Goal: Task Accomplishment & Management: Use online tool/utility

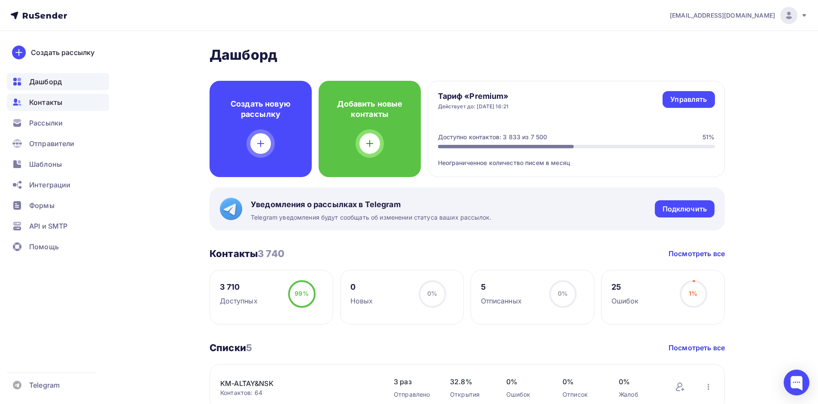
click at [50, 103] on span "Контакты" at bounding box center [45, 102] width 33 height 10
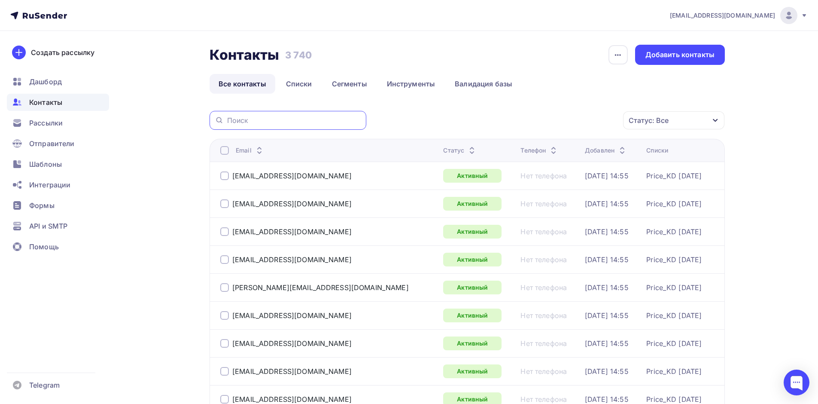
click at [246, 124] on input "text" at bounding box center [294, 119] width 134 height 9
paste input "gs@nzmir.ru"
type input "gs@nzmir.ru"
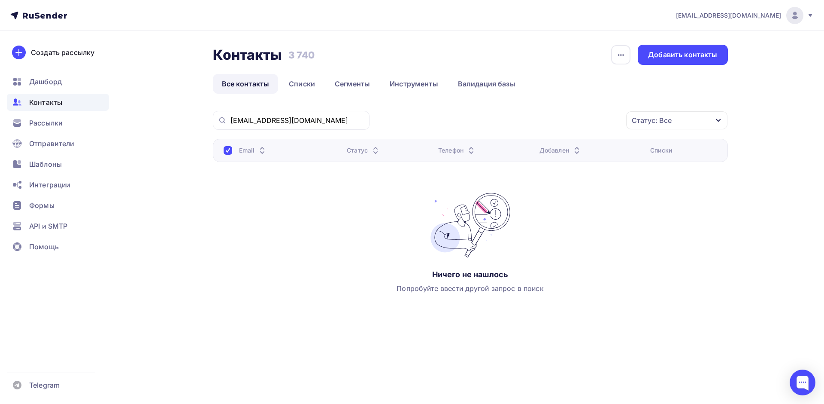
click at [226, 152] on div at bounding box center [228, 150] width 9 height 9
click at [49, 121] on span "Рассылки" at bounding box center [45, 123] width 33 height 10
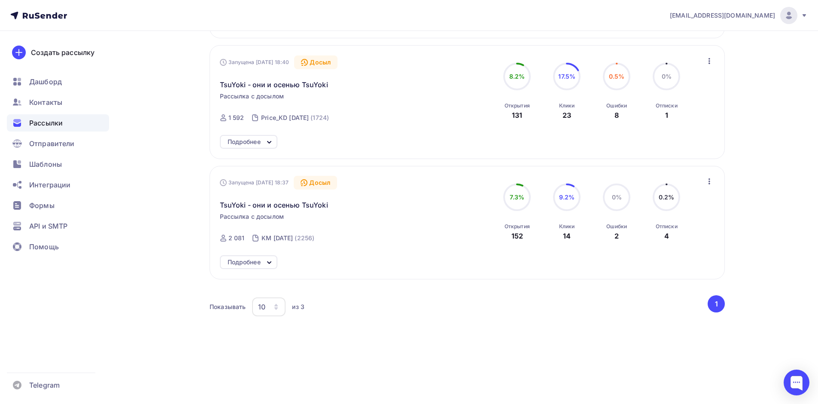
scroll to position [199, 0]
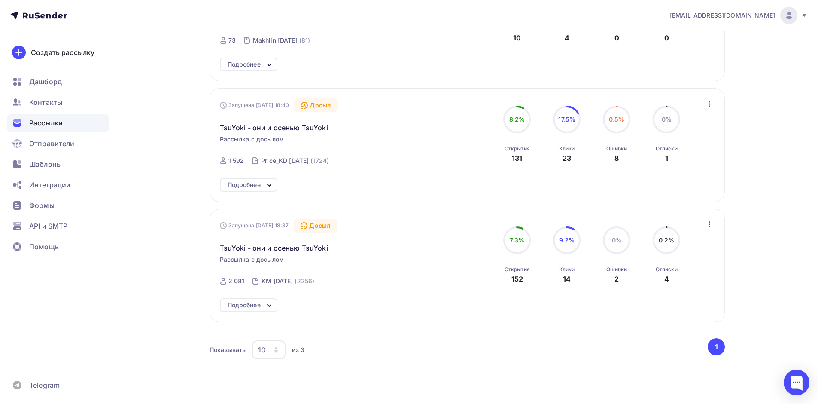
click at [712, 223] on icon "button" at bounding box center [709, 224] width 10 height 10
click at [386, 364] on div "Показывать 10 10 20 50 100 из 3 ‹ 1 ›" at bounding box center [466, 354] width 515 height 32
click at [295, 248] on span "TsuYoki - они и осенью TsuYoki" at bounding box center [274, 248] width 108 height 10
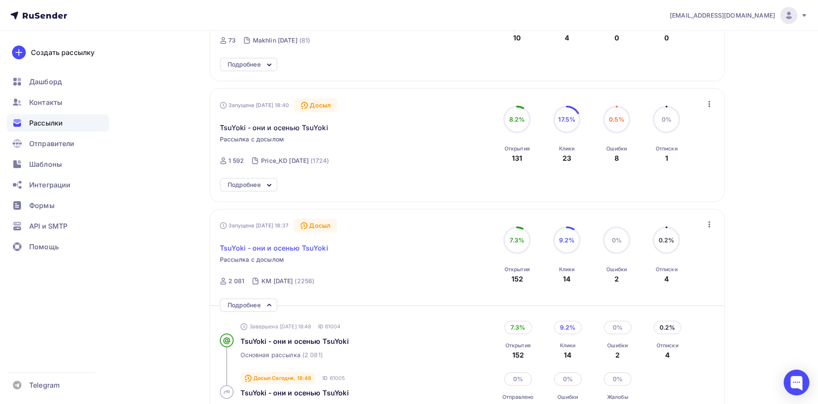
scroll to position [285, 0]
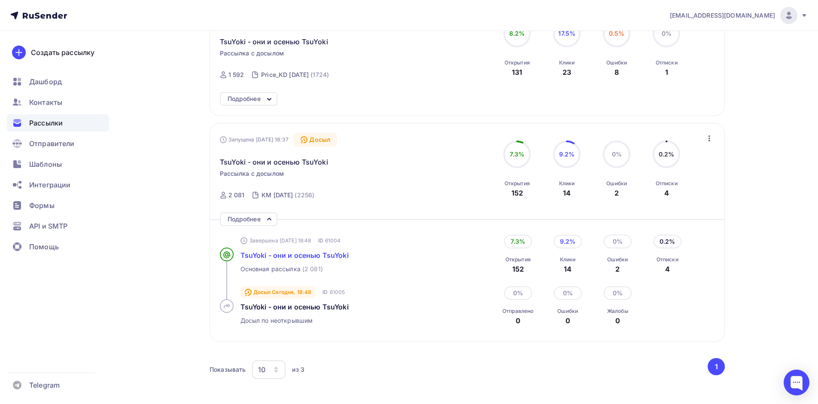
click at [293, 255] on span "TsuYoki - они и осенью TsuYoki" at bounding box center [294, 255] width 108 height 9
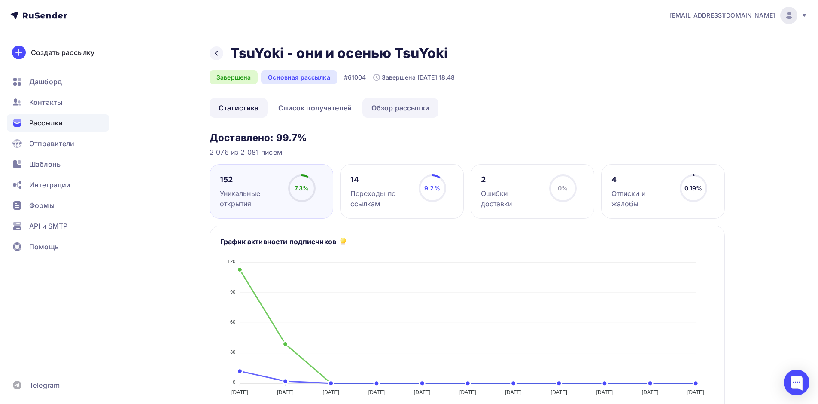
click at [419, 109] on link "Обзор рассылки" at bounding box center [400, 108] width 76 height 20
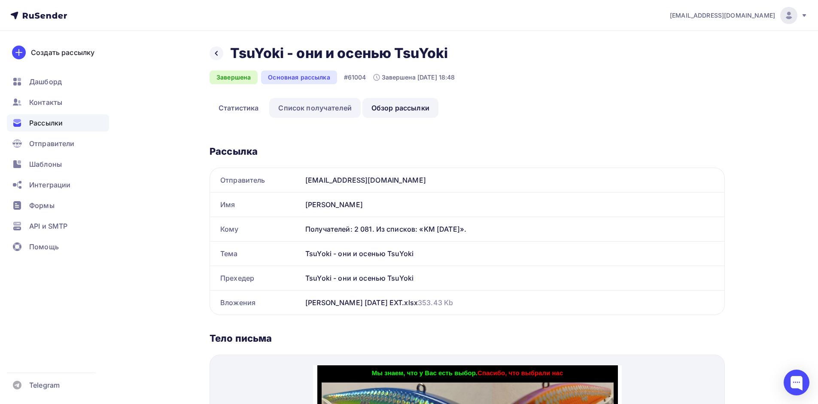
click at [320, 110] on link "Список получателей" at bounding box center [314, 108] width 91 height 20
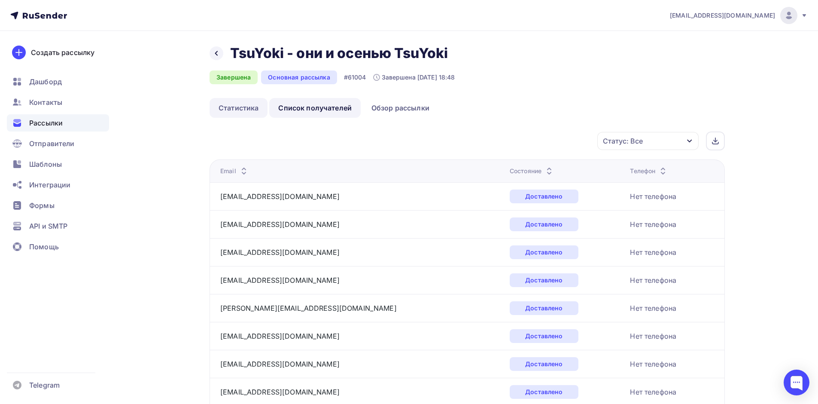
click at [237, 108] on link "Статистика" at bounding box center [238, 108] width 58 height 20
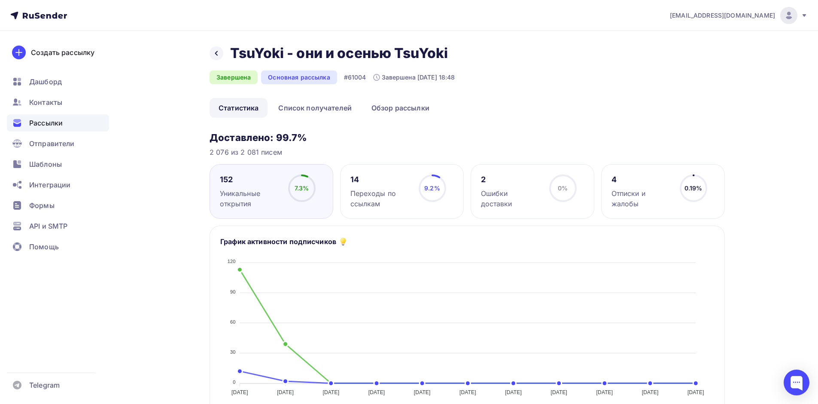
click at [621, 197] on div "Отписки и жалобы" at bounding box center [641, 198] width 61 height 21
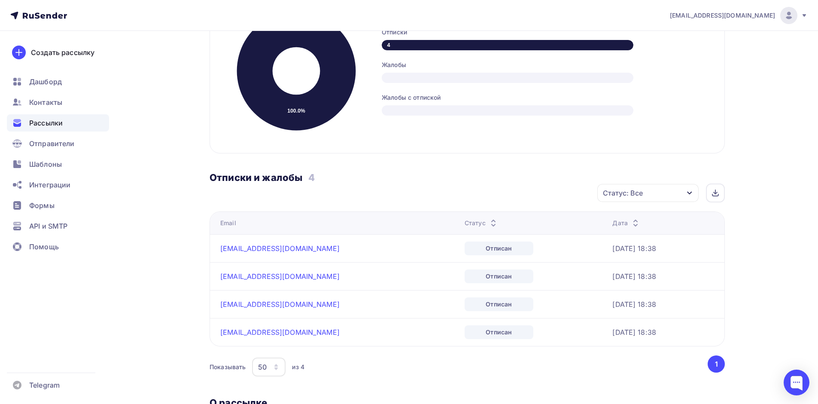
scroll to position [279, 0]
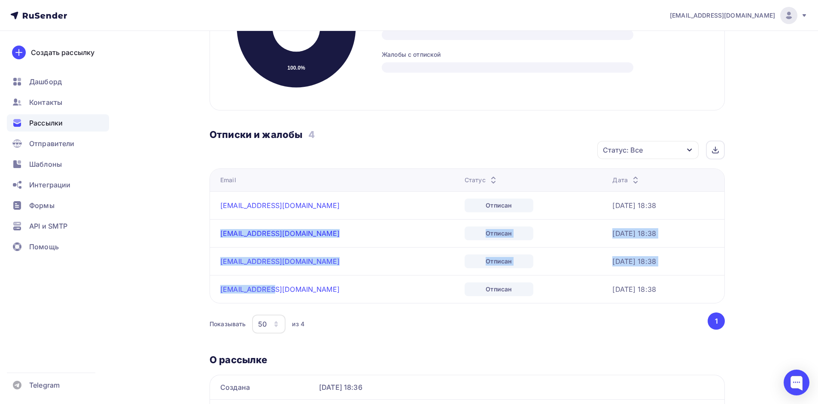
drag, startPoint x: 275, startPoint y: 297, endPoint x: 220, endPoint y: 242, distance: 77.7
click at [220, 242] on tbody "vitalamaxi@mail.ru Отписан 30.09.2025, 18:38 region2@nzmir.ru Отписан 30.09.202…" at bounding box center [467, 247] width 514 height 112
copy tbody "region2@nzmir.ru Отписан 30.09.2025, 18:38 region4@nzmir.ru Отписан 30.09.2025,…"
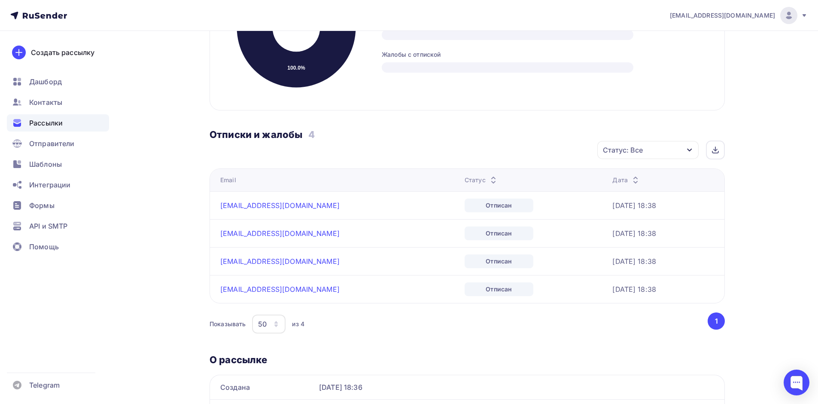
click at [158, 242] on div "Назад TsuYoki - они и осенью TsuYoki TsuYoki - они и осенью TsuYoki Завершена О…" at bounding box center [409, 117] width 704 height 730
drag, startPoint x: 219, startPoint y: 206, endPoint x: 285, endPoint y: 215, distance: 66.8
click at [285, 215] on td "vitalamaxi@mail.ru" at bounding box center [335, 205] width 251 height 28
copy link "vitalamaxi@mail.ru"
click at [425, 334] on div "Показывать 50 10 20 50 100 из 4" at bounding box center [457, 324] width 497 height 20
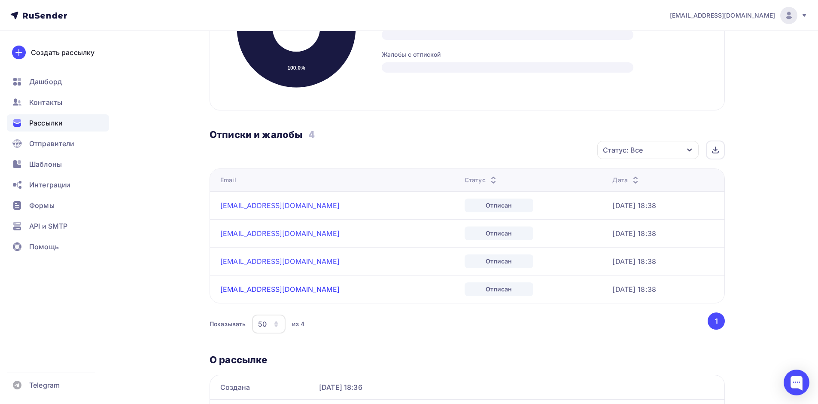
click at [240, 293] on link "grig@nzmir.ru" at bounding box center [279, 289] width 119 height 9
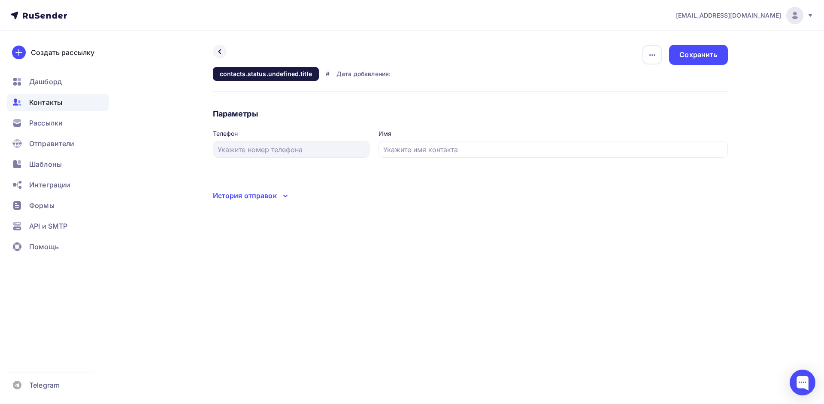
click at [267, 195] on div "История отправок" at bounding box center [245, 195] width 64 height 10
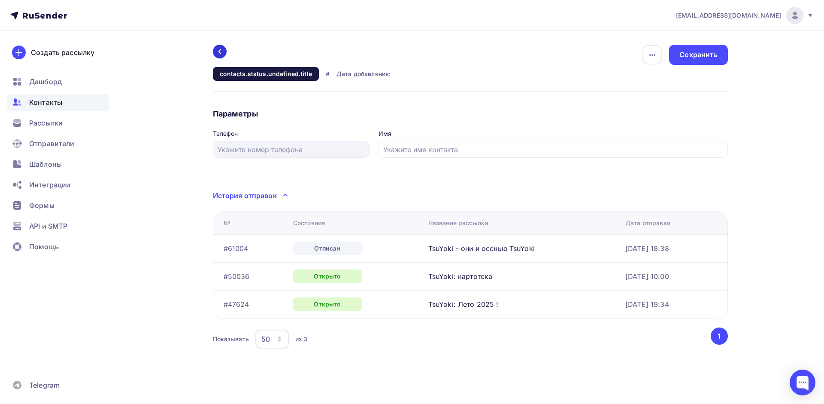
click at [225, 51] on div at bounding box center [220, 52] width 14 height 14
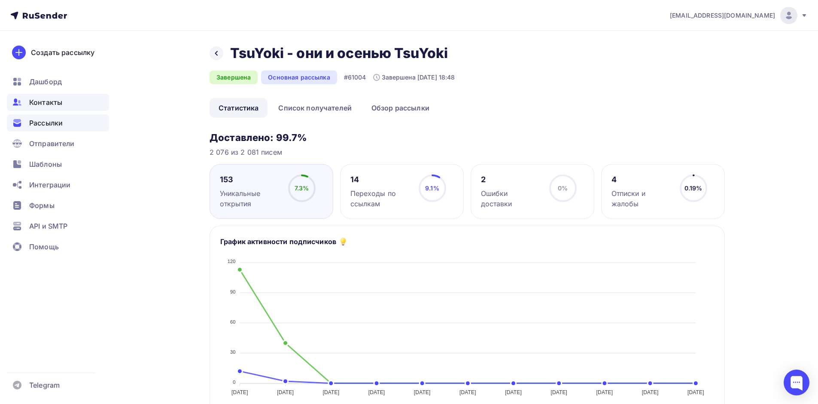
click at [49, 100] on span "Контакты" at bounding box center [45, 102] width 33 height 10
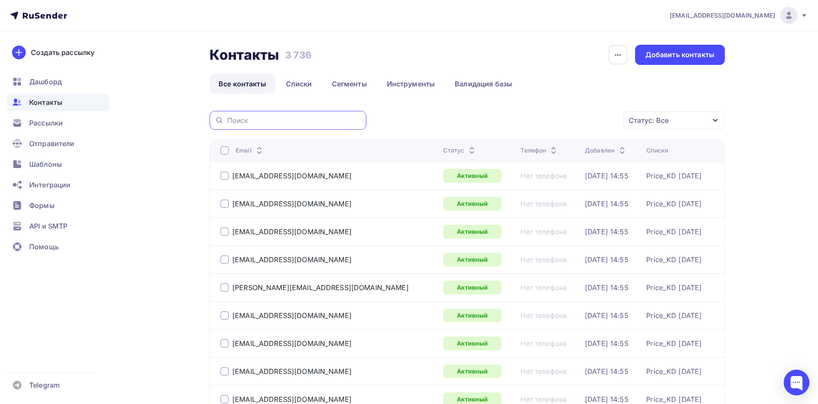
click at [244, 120] on input "text" at bounding box center [294, 119] width 134 height 9
paste input "grig@nzmir.ru"
type input "grig@nzmir.ru"
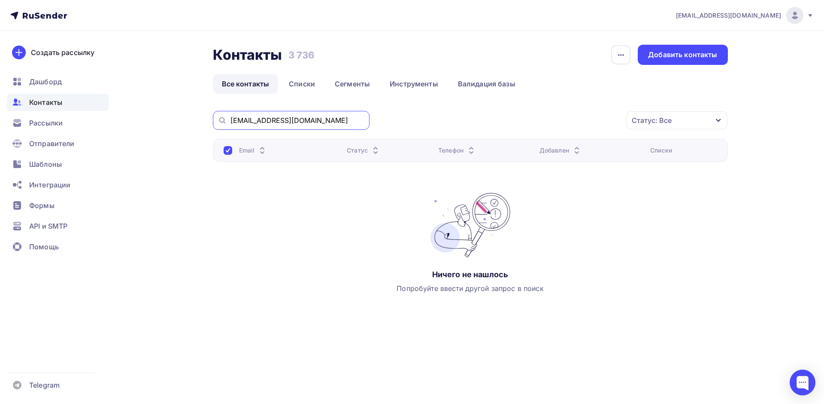
drag, startPoint x: 293, startPoint y: 116, endPoint x: 132, endPoint y: 138, distance: 163.0
click at [132, 138] on div "Контакты Контакты 3 736 3 736 История импорта Добавить контакты Все контакты Сп…" at bounding box center [413, 198] width 704 height 335
paste input "gs@nzmir.ru"
type input "gs@nzmir.ru"
drag, startPoint x: 278, startPoint y: 123, endPoint x: 189, endPoint y: 131, distance: 88.9
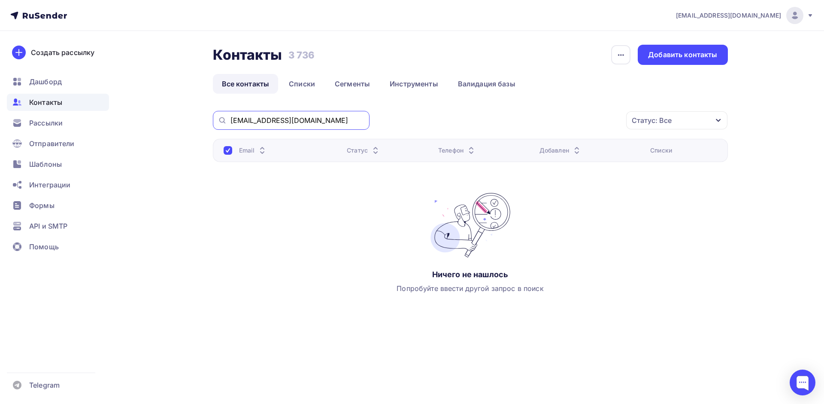
click at [189, 131] on div "Контакты Контакты 3 736 3 736 История импорта Добавить контакты Все контакты Сп…" at bounding box center [413, 198] width 704 height 335
paste input "region4@nzmir.ru"
type input "region4@nzmir.ru"
drag, startPoint x: 295, startPoint y: 118, endPoint x: 96, endPoint y: 147, distance: 201.2
click at [96, 147] on div "dm@tsuyoki.ru Аккаунт Тарифы Выйти Создать рассылку Дашборд Контакты Рассылки О…" at bounding box center [412, 183] width 824 height 366
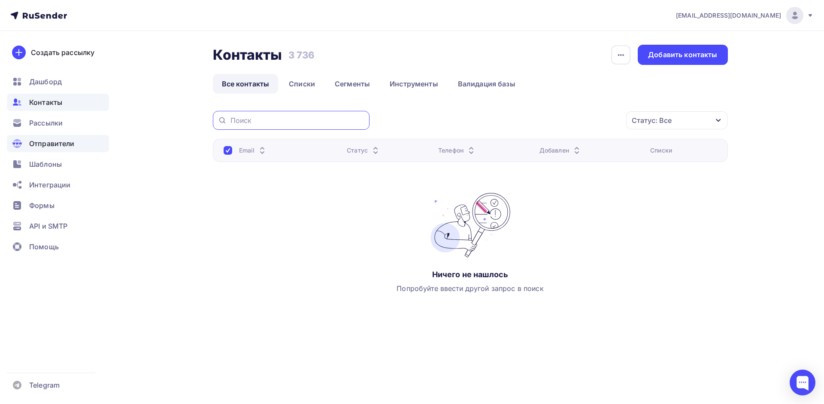
paste input "region2@nzmir.ru"
type input "region2@nzmir.ru"
drag, startPoint x: 298, startPoint y: 121, endPoint x: 121, endPoint y: 137, distance: 177.5
click at [121, 137] on div "Контакты Контакты 3 736 3 736 История импорта Добавить контакты Все контакты Сп…" at bounding box center [413, 198] width 704 height 335
paste input "vitalamaxi@mail.ru"
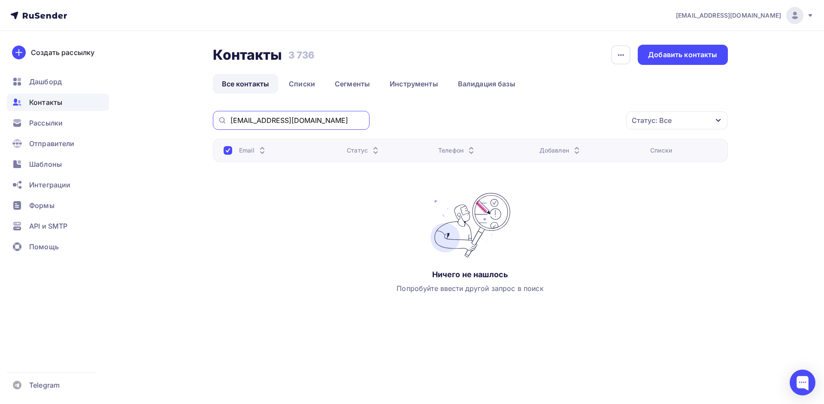
type input "vitalamaxi@mail.ru"
click at [36, 124] on span "Рассылки" at bounding box center [45, 123] width 33 height 10
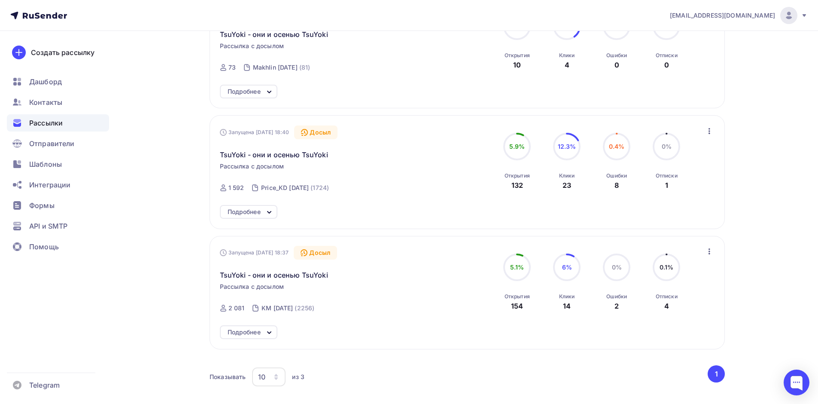
scroll to position [215, 0]
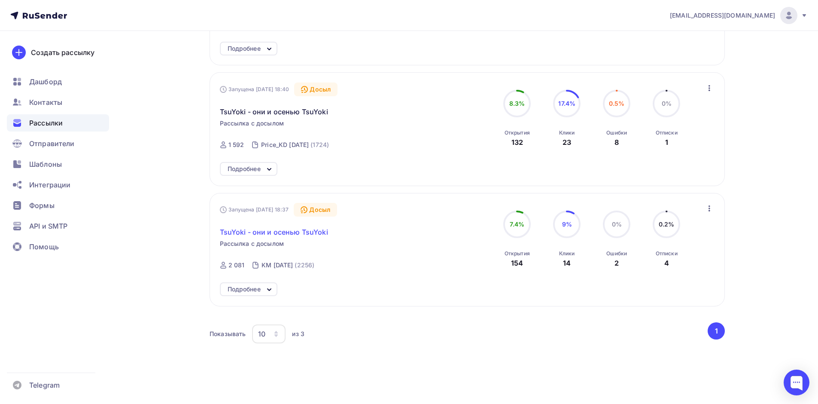
click at [261, 231] on span "TsuYoki - они и осенью TsuYoki" at bounding box center [274, 232] width 108 height 10
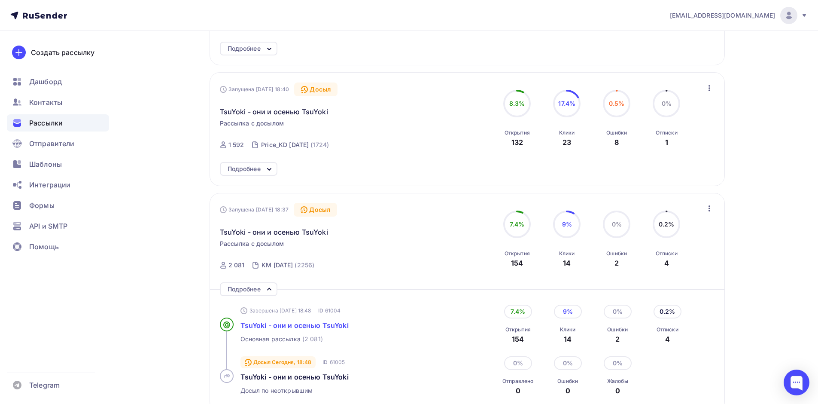
click at [281, 322] on span "TsuYoki - они и осенью TsuYoki" at bounding box center [294, 325] width 108 height 9
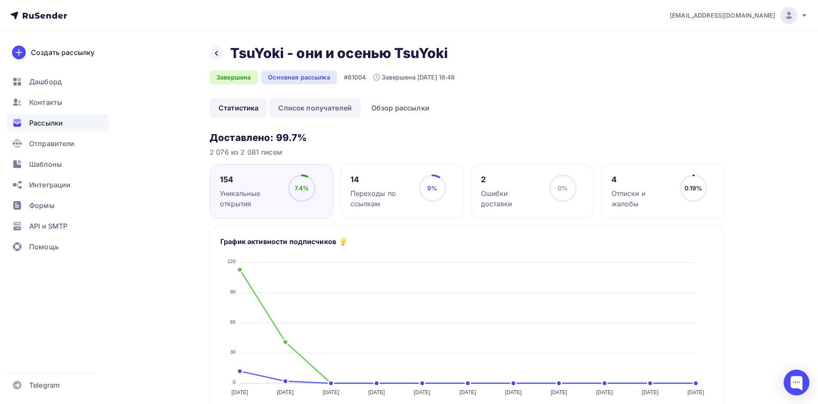
click at [298, 108] on link "Список получателей" at bounding box center [314, 108] width 91 height 20
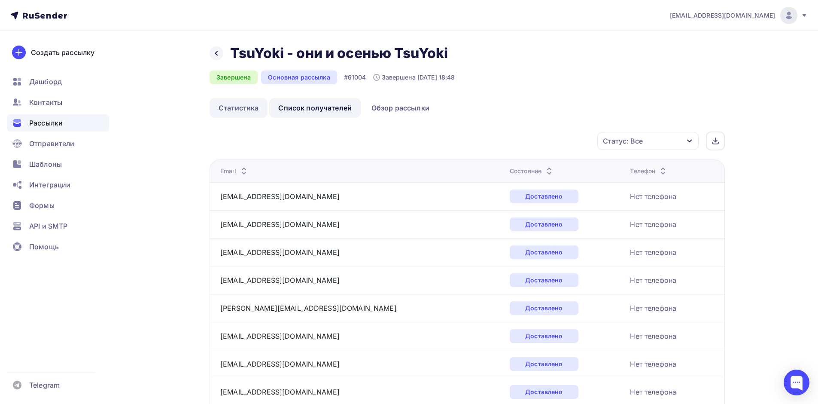
click at [254, 108] on link "Статистика" at bounding box center [238, 108] width 58 height 20
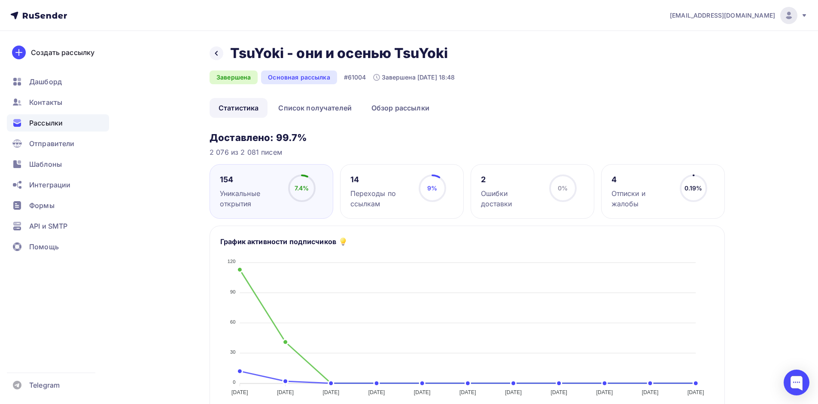
click at [631, 191] on div "Отписки и жалобы" at bounding box center [641, 198] width 61 height 21
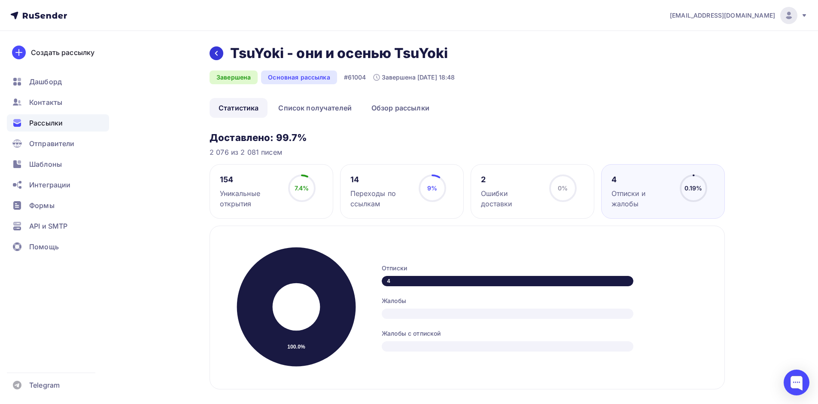
click at [217, 52] on icon at bounding box center [216, 53] width 7 height 7
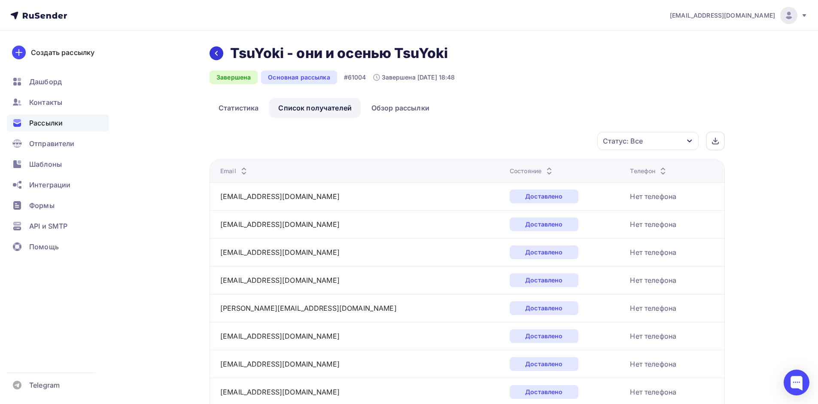
click at [217, 52] on icon at bounding box center [216, 53] width 7 height 7
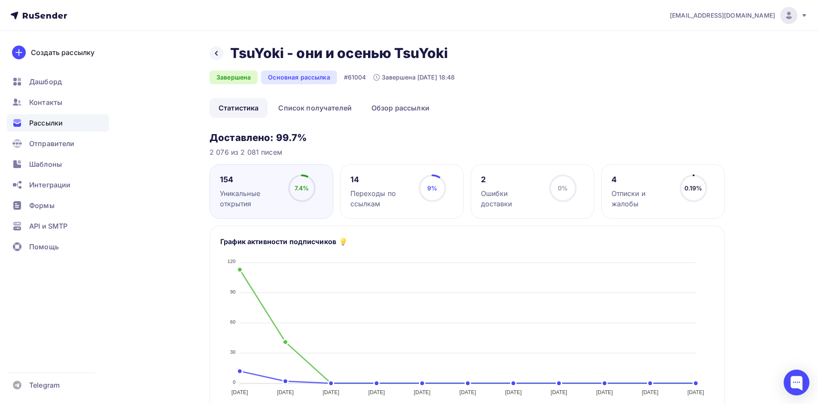
click at [47, 124] on span "Рассылки" at bounding box center [45, 123] width 33 height 10
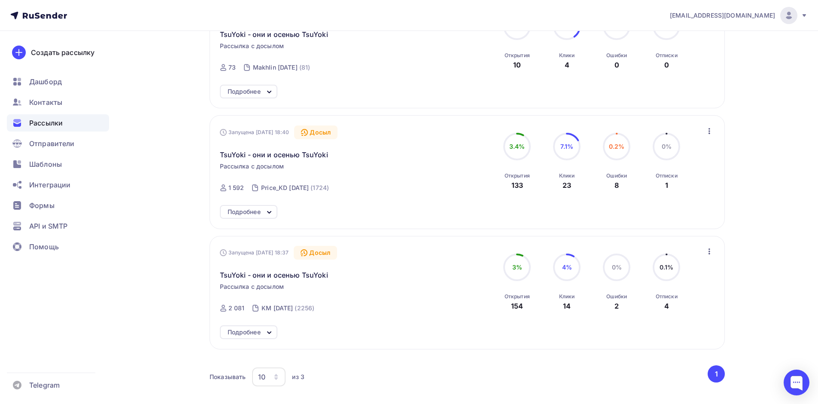
scroll to position [215, 0]
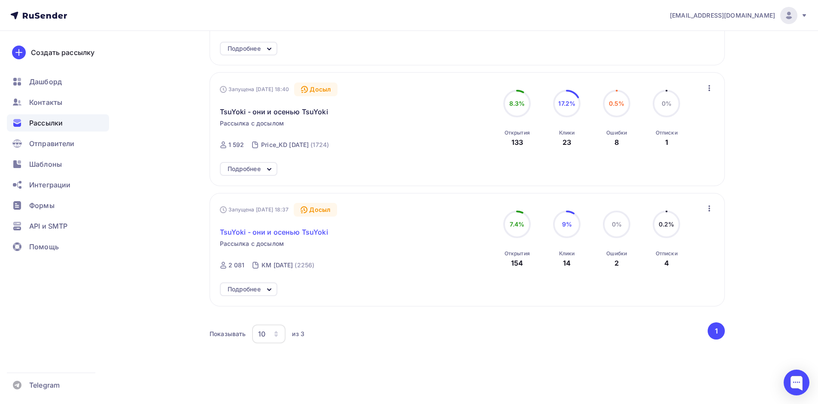
click at [270, 233] on span "TsuYoki - они и осенью TsuYoki" at bounding box center [274, 232] width 108 height 10
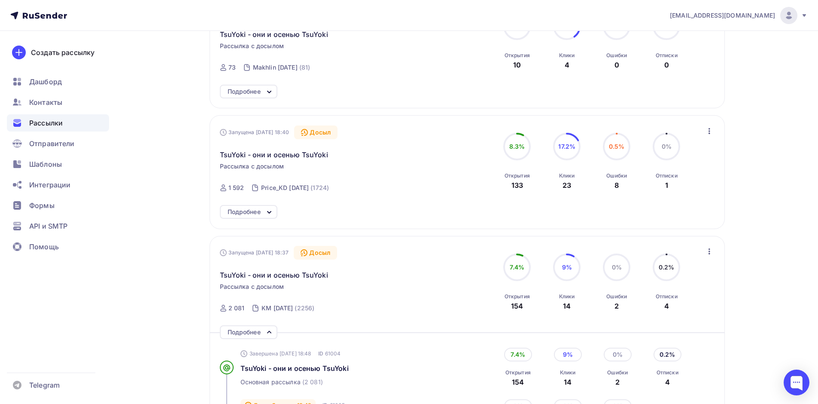
scroll to position [129, 0]
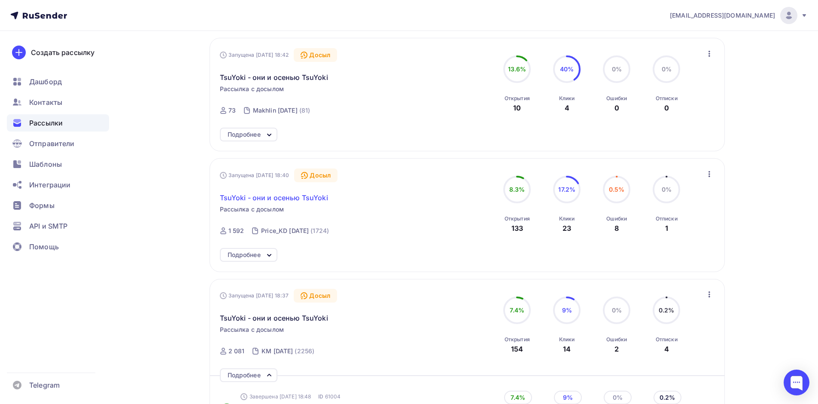
click at [264, 197] on span "TsuYoki - они и осенью TsuYoki" at bounding box center [274, 197] width 108 height 10
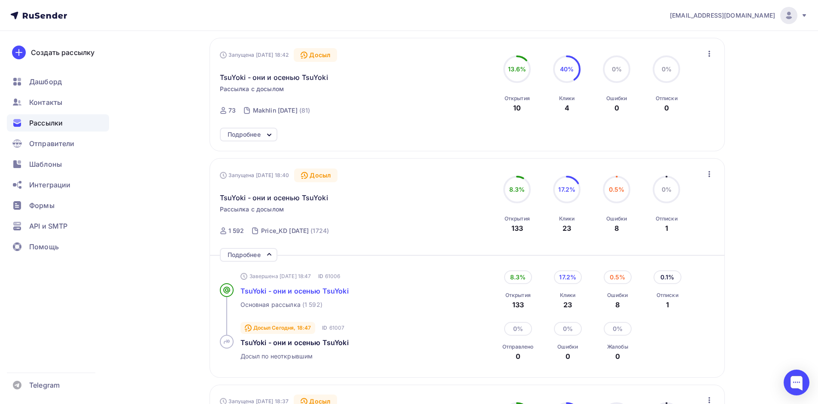
click at [282, 288] on span "TsuYoki - они и осенью TsuYoki" at bounding box center [294, 290] width 108 height 9
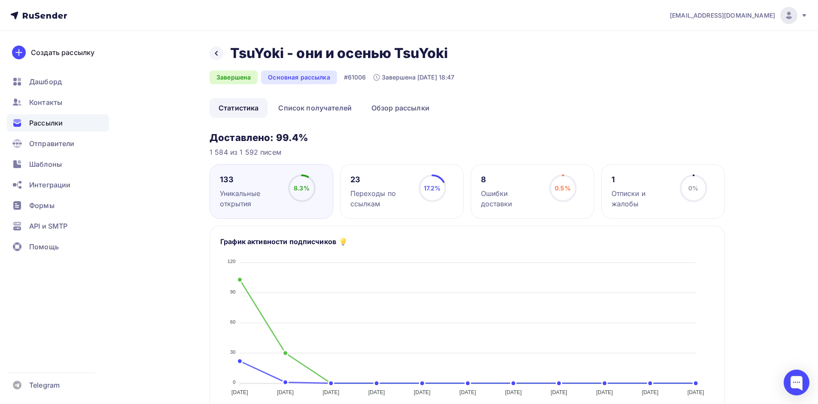
click at [625, 197] on div "Отписки и жалобы" at bounding box center [641, 198] width 61 height 21
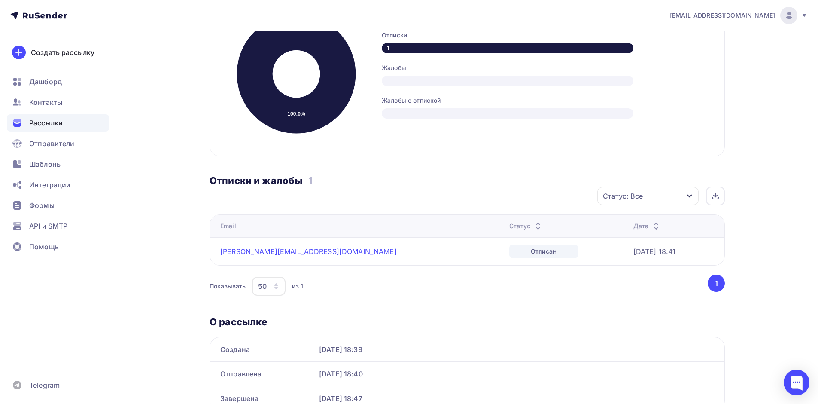
scroll to position [190, 0]
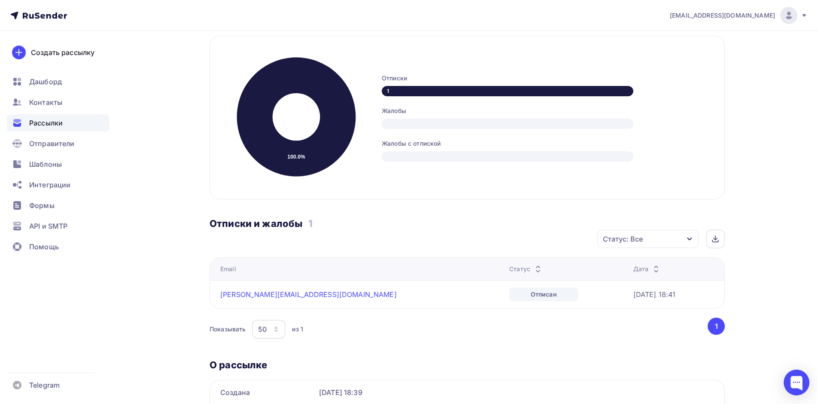
click at [416, 355] on div "Доставлено: 99.4% 1 584 из 1 592 писем 133 Уникальные открытия 8.3% 8.3% 23 Пер…" at bounding box center [466, 198] width 515 height 512
drag, startPoint x: 277, startPoint y: 296, endPoint x: 221, endPoint y: 299, distance: 55.9
click at [221, 298] on div "ann-uta@inbox.ru" at bounding box center [327, 294] width 215 height 9
copy link "ann-uta@inbox.ru"
click at [416, 349] on div "Доставлено: 99.4% 1 584 из 1 592 писем 133 Уникальные открытия 8.3% 8.3% 23 Пер…" at bounding box center [466, 198] width 515 height 512
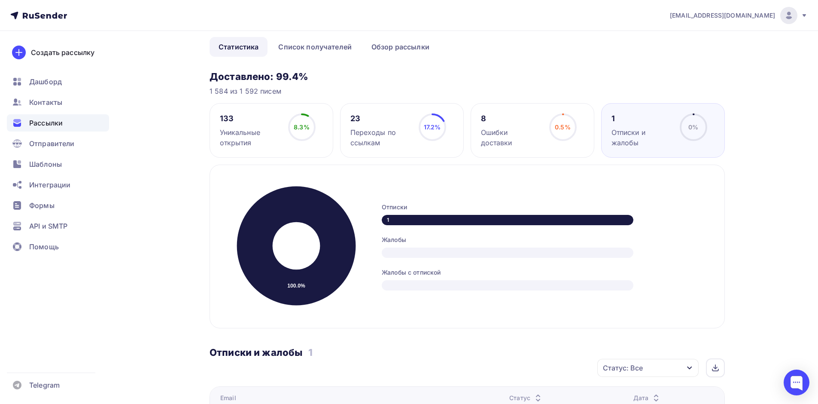
scroll to position [0, 0]
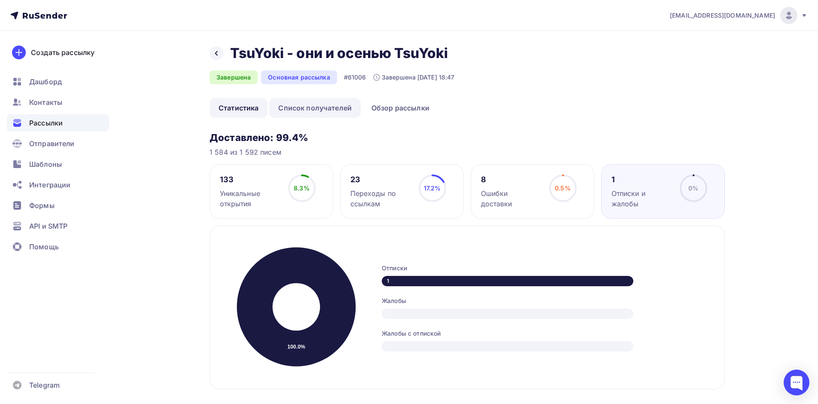
click at [298, 112] on link "Список получателей" at bounding box center [314, 108] width 91 height 20
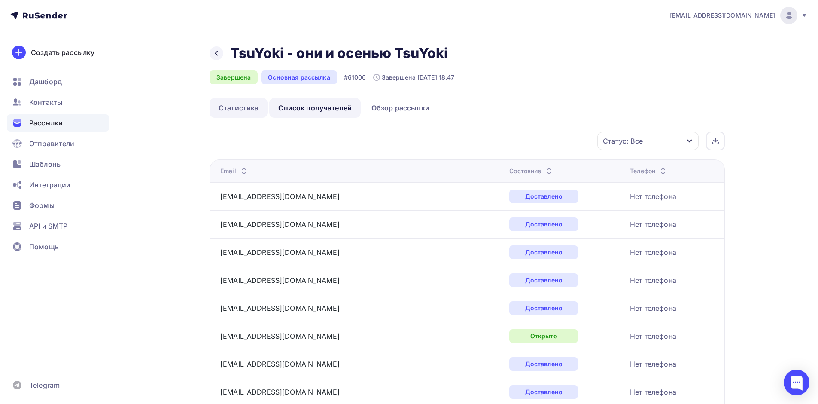
click at [237, 109] on link "Статистика" at bounding box center [238, 108] width 58 height 20
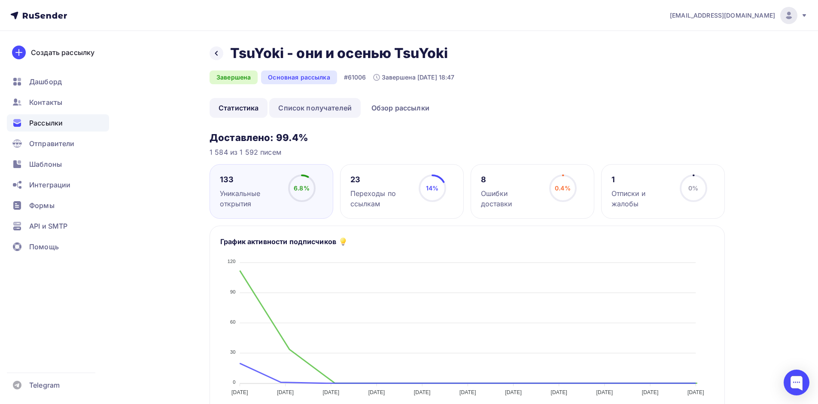
click at [306, 106] on link "Список получателей" at bounding box center [314, 108] width 91 height 20
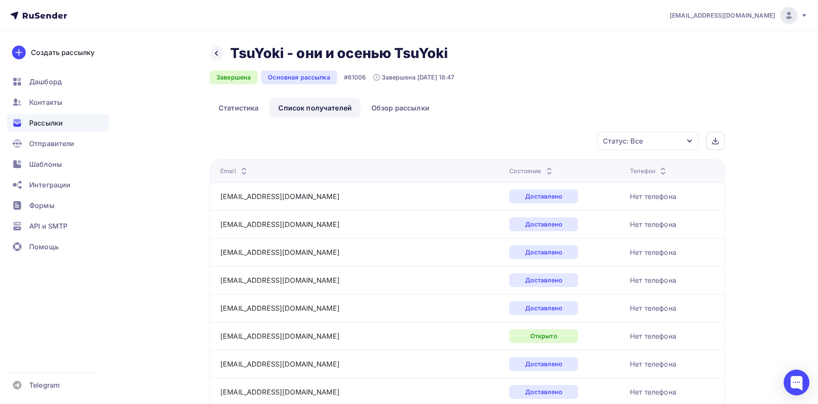
click at [656, 146] on div "Статус: Все" at bounding box center [647, 141] width 101 height 18
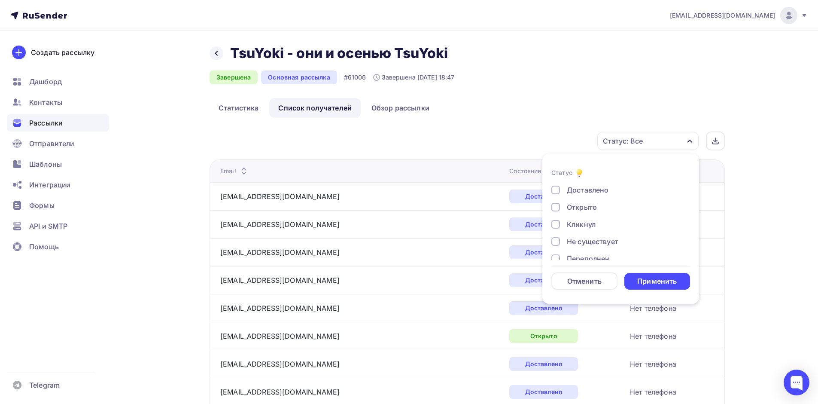
click at [557, 209] on div at bounding box center [555, 207] width 9 height 9
click at [643, 279] on div "Применить" at bounding box center [656, 281] width 39 height 10
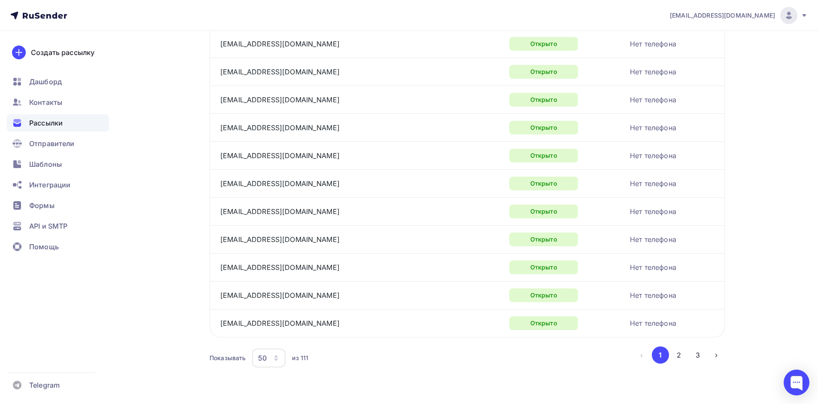
scroll to position [1327, 0]
click at [684, 351] on button "2" at bounding box center [678, 354] width 17 height 17
click at [701, 355] on button "3" at bounding box center [697, 354] width 17 height 17
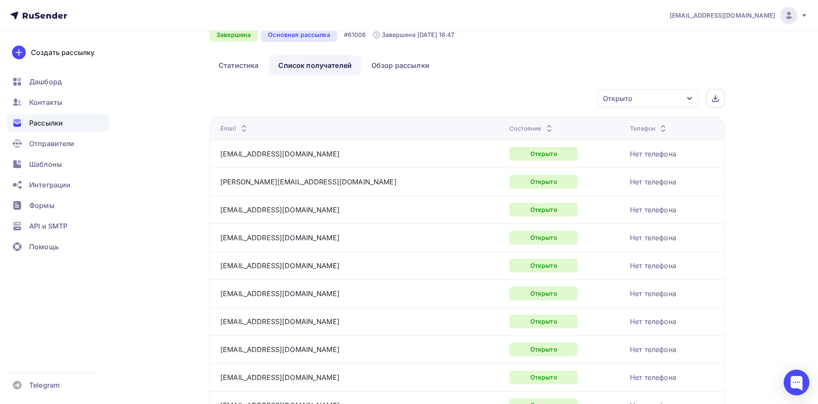
scroll to position [0, 0]
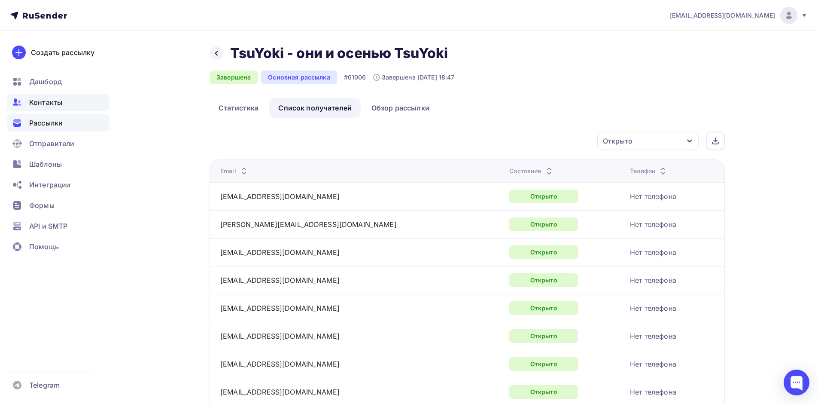
click at [43, 103] on span "Контакты" at bounding box center [45, 102] width 33 height 10
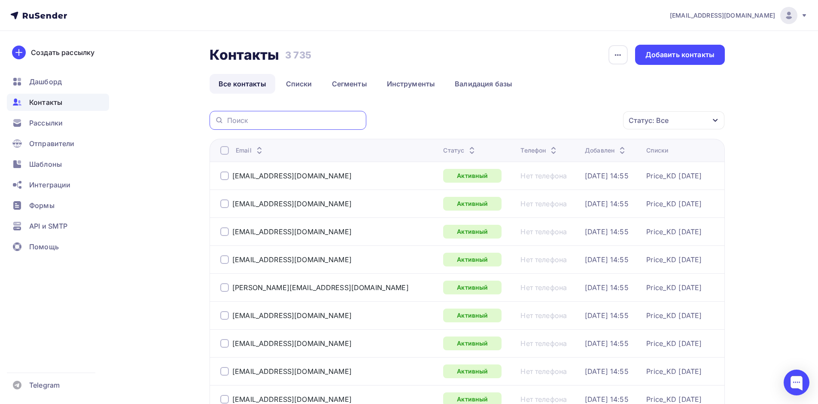
click at [262, 119] on input "text" at bounding box center [294, 119] width 134 height 9
type input "а"
type input "frol"
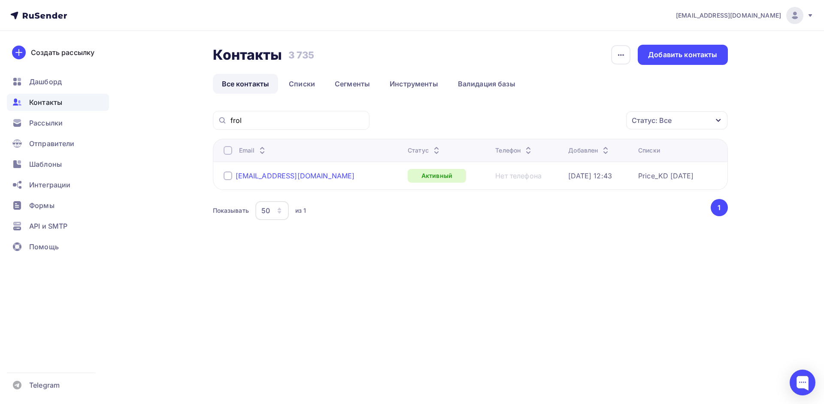
click at [270, 174] on div "frol.chugun@yandex.ru" at bounding box center [295, 175] width 119 height 9
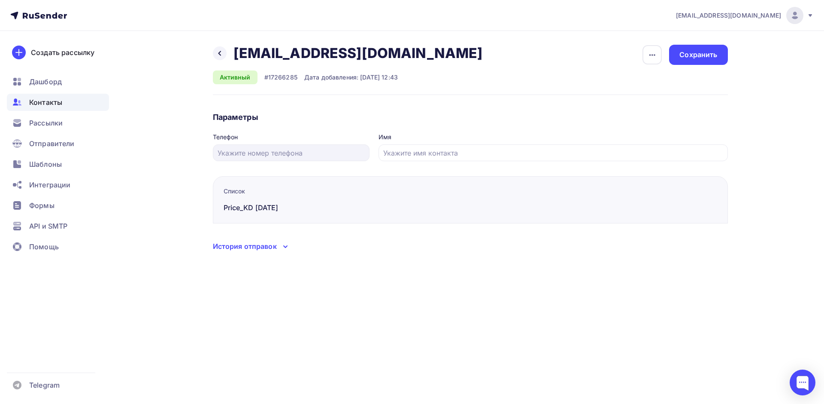
click at [275, 243] on div "История отправок" at bounding box center [245, 246] width 64 height 10
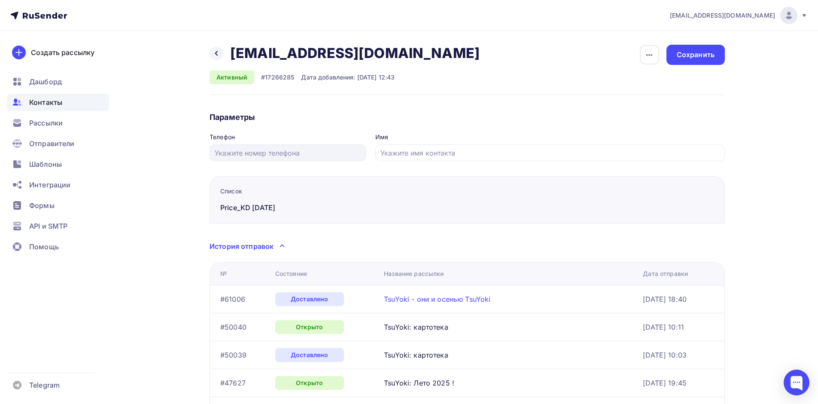
click at [412, 299] on link "TsuYoki - они и осенью TsuYoki" at bounding box center [437, 298] width 106 height 9
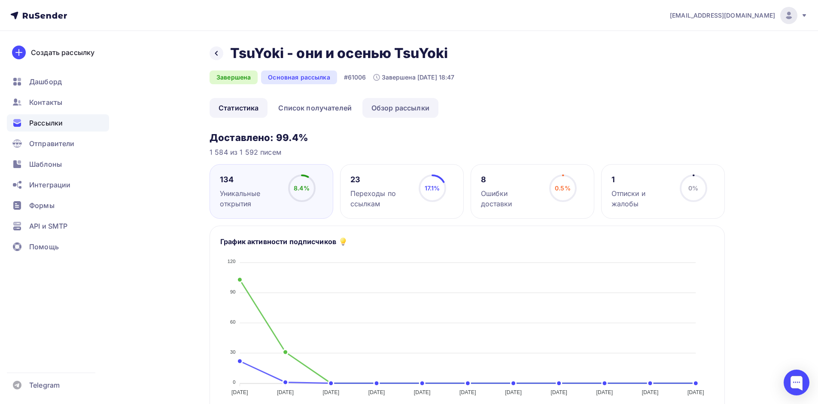
click at [399, 113] on link "Обзор рассылки" at bounding box center [400, 108] width 76 height 20
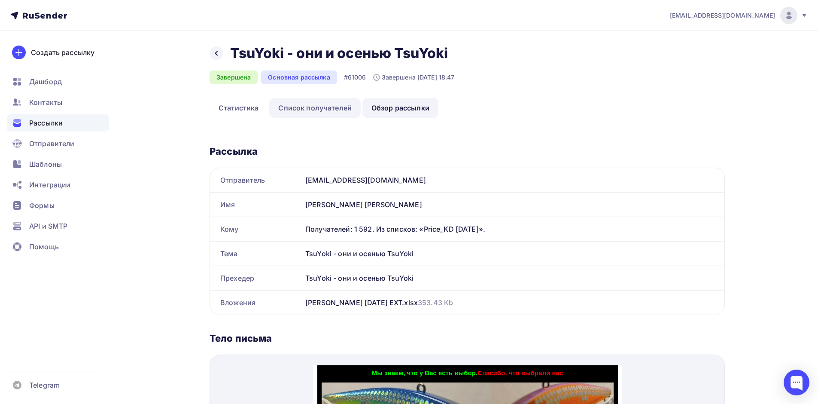
click at [308, 106] on link "Список получателей" at bounding box center [314, 108] width 91 height 20
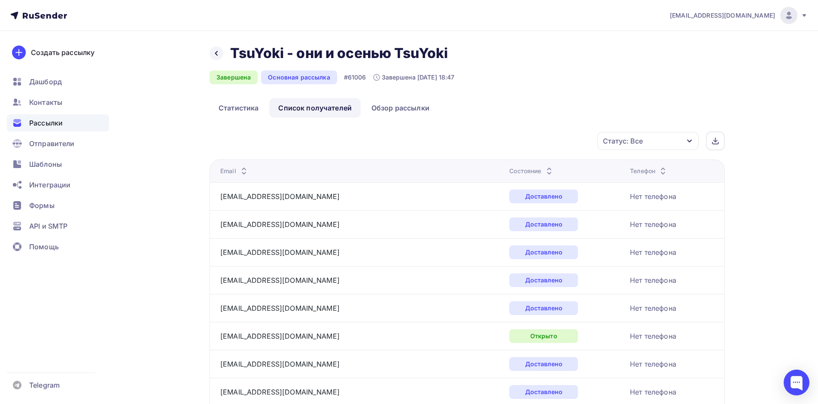
click at [45, 123] on span "Рассылки" at bounding box center [45, 123] width 33 height 10
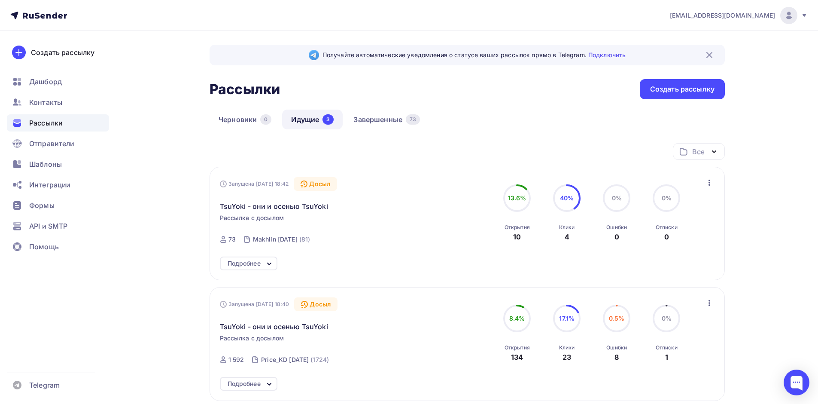
scroll to position [43, 0]
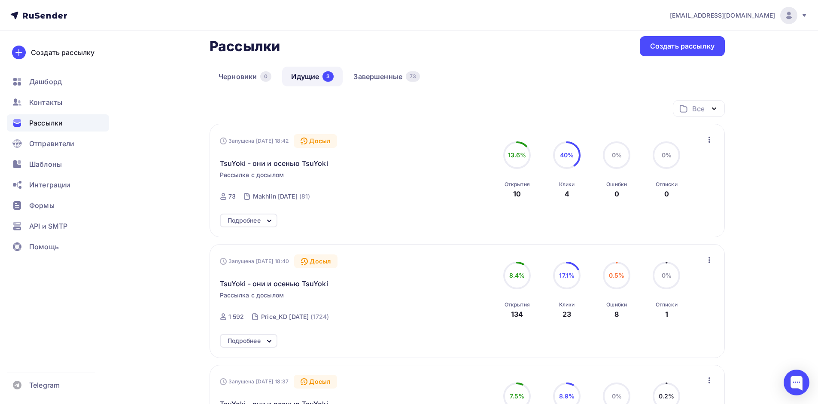
click at [264, 222] on icon at bounding box center [269, 221] width 10 height 10
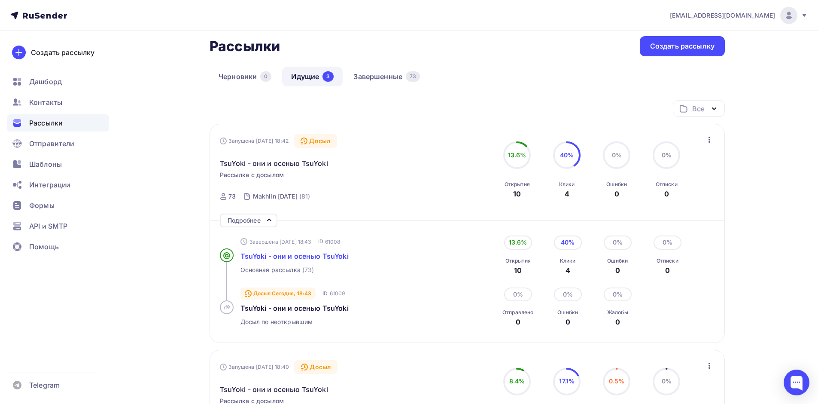
click at [266, 256] on span "TsuYoki - они и осенью TsuYoki" at bounding box center [294, 256] width 108 height 9
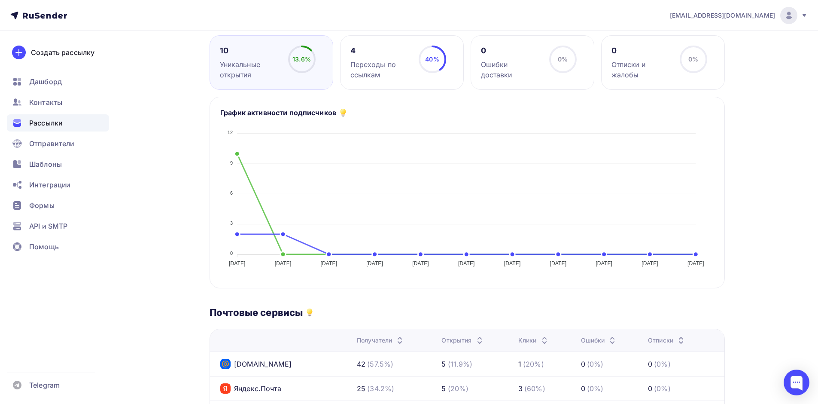
scroll to position [43, 0]
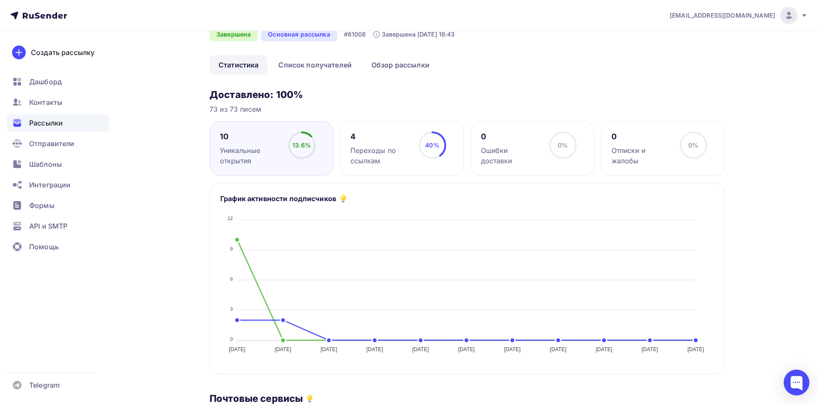
click at [358, 155] on div "Переходы по ссылкам" at bounding box center [380, 155] width 61 height 21
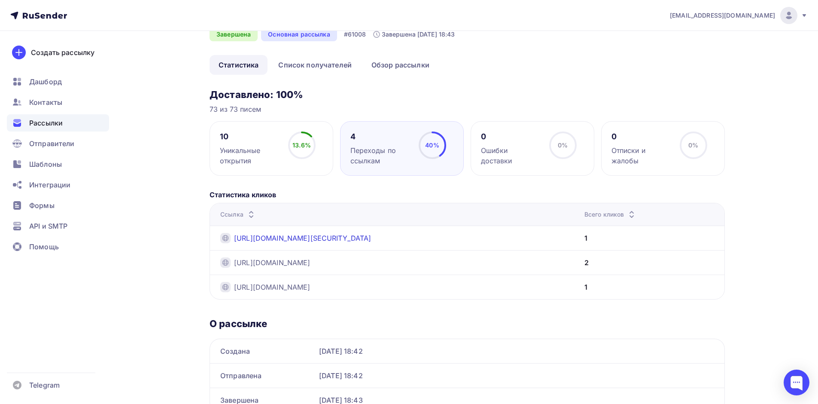
click at [294, 237] on link "https://clicks.nethu.net/api/v1/analytics/click-on-link/redirect?hash=eyJhbGciO…" at bounding box center [302, 238] width 137 height 10
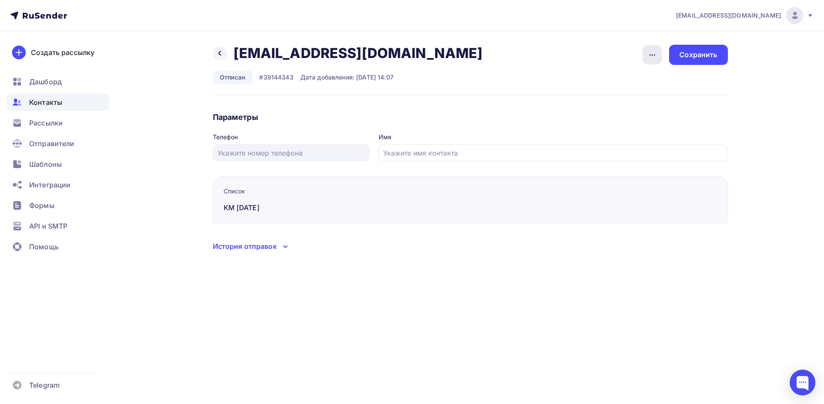
click at [654, 59] on icon "button" at bounding box center [652, 55] width 10 height 10
click at [610, 80] on div "Удалить" at bounding box center [619, 81] width 82 height 10
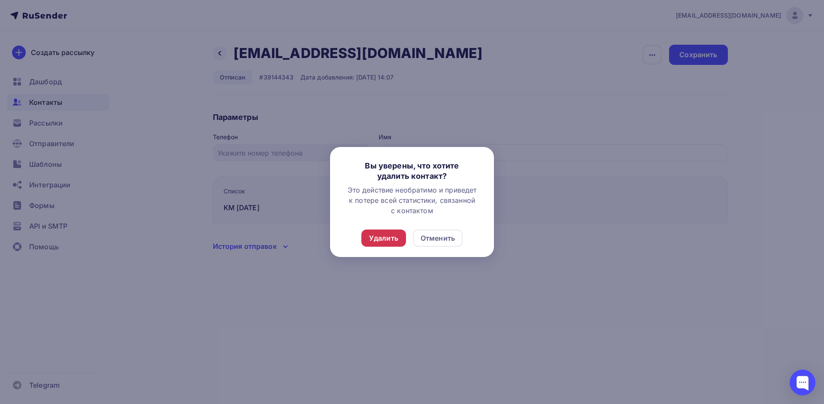
click at [380, 241] on div "Удалить" at bounding box center [383, 238] width 29 height 10
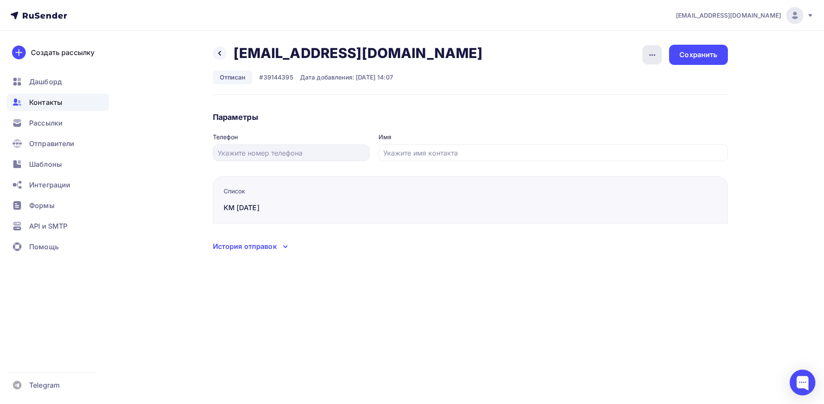
click at [652, 63] on div "button" at bounding box center [652, 54] width 19 height 19
click at [618, 85] on div "Удалить" at bounding box center [619, 81] width 82 height 10
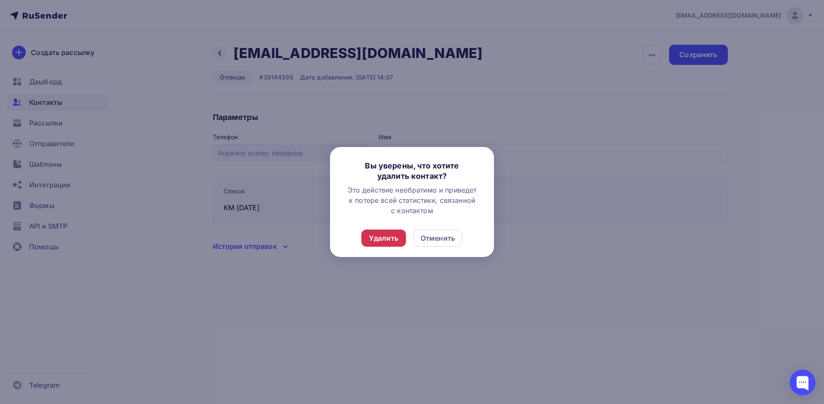
click at [391, 235] on div "Удалить" at bounding box center [383, 238] width 29 height 10
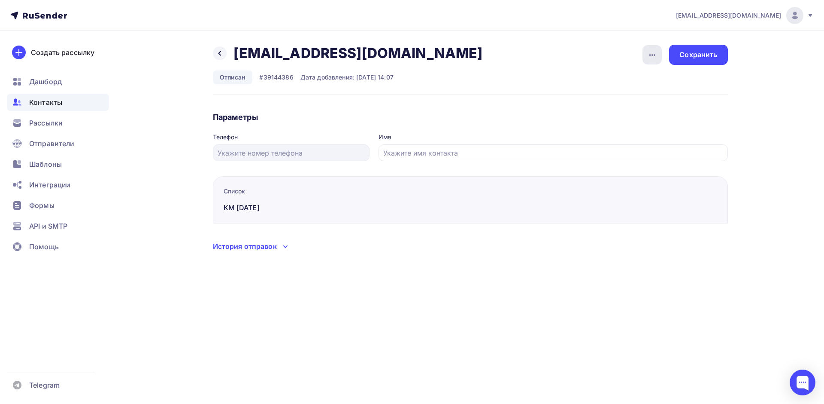
click at [652, 57] on icon "button" at bounding box center [652, 55] width 10 height 10
click at [606, 79] on div "Удалить" at bounding box center [619, 81] width 82 height 10
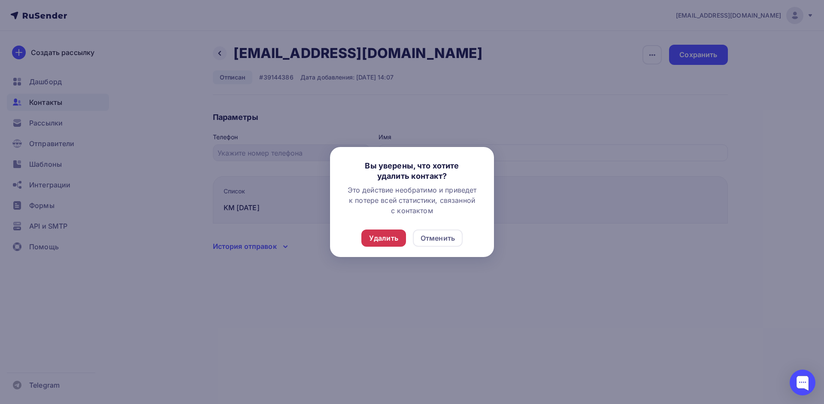
click at [386, 239] on div "Удалить" at bounding box center [383, 238] width 29 height 10
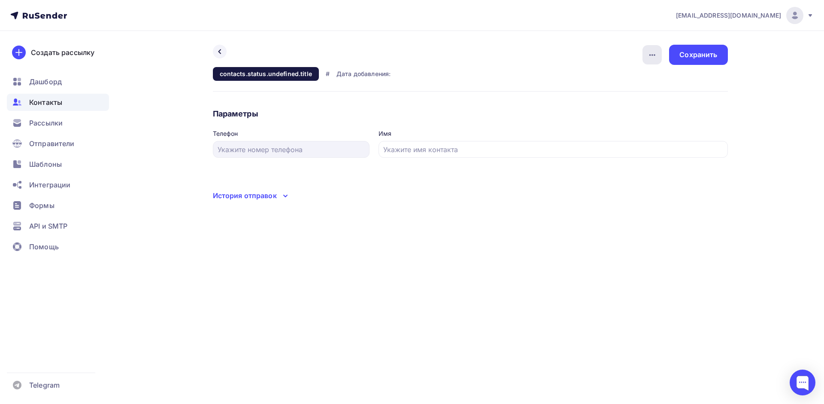
click at [654, 57] on icon "button" at bounding box center [652, 55] width 10 height 10
click at [498, 229] on div "Назад Удалить contacts.status.undefined.title # Дата добавления: Удалить Сохран…" at bounding box center [413, 133] width 704 height 204
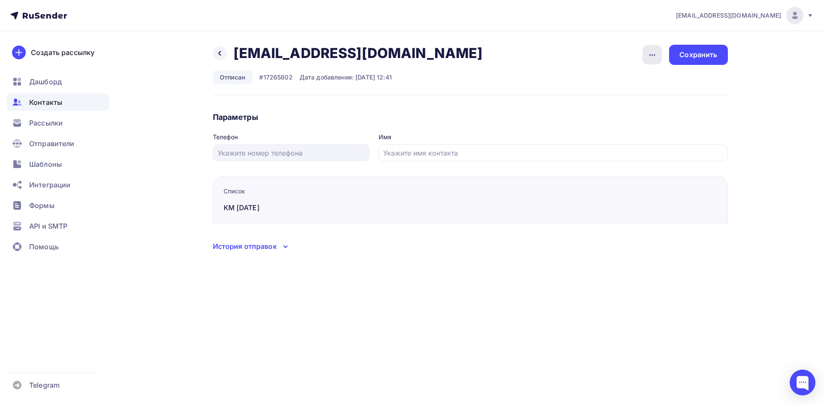
click at [653, 52] on icon "button" at bounding box center [652, 55] width 10 height 10
click at [608, 80] on div "Удалить" at bounding box center [619, 81] width 82 height 10
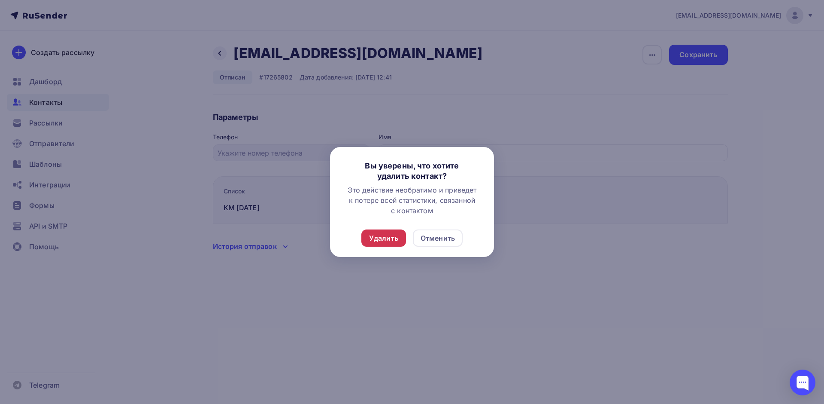
click at [381, 234] on div "Удалить" at bounding box center [383, 238] width 29 height 10
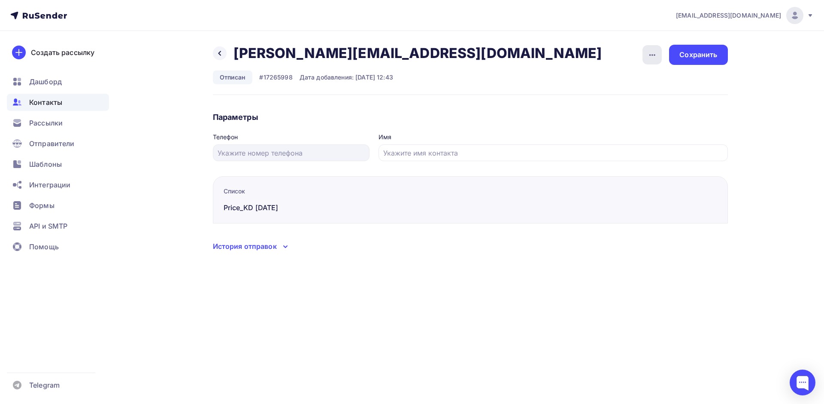
click at [656, 58] on icon "button" at bounding box center [652, 55] width 10 height 10
click at [621, 82] on div "Удалить" at bounding box center [619, 81] width 82 height 10
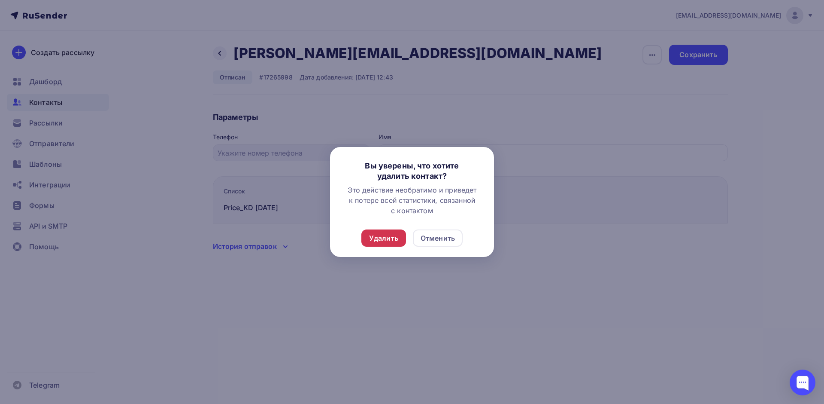
click at [393, 239] on div "Удалить" at bounding box center [383, 238] width 29 height 10
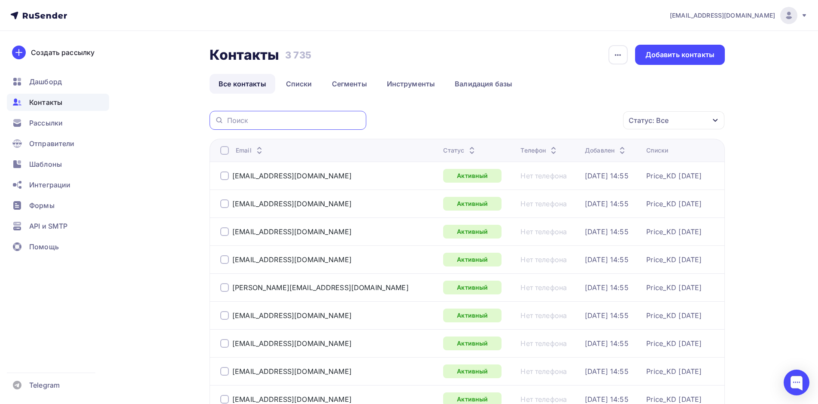
click at [248, 124] on input "text" at bounding box center [294, 119] width 134 height 9
paste input "ann-uta@inbox.ru"
type input "ann-uta@inbox.ru"
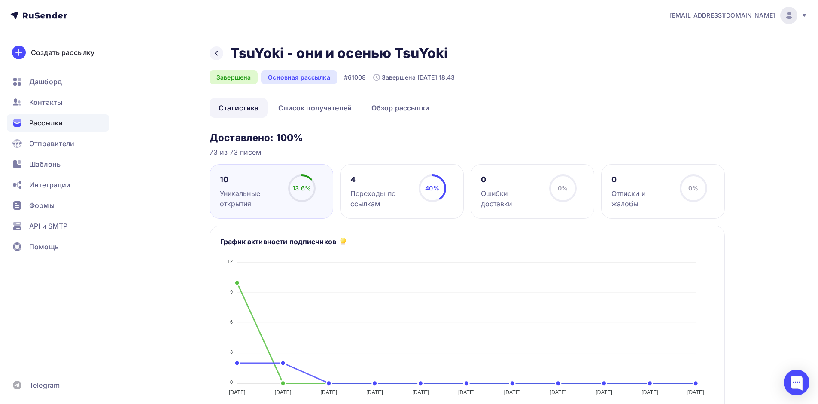
click at [366, 200] on div "Переходы по ссылкам" at bounding box center [380, 198] width 61 height 21
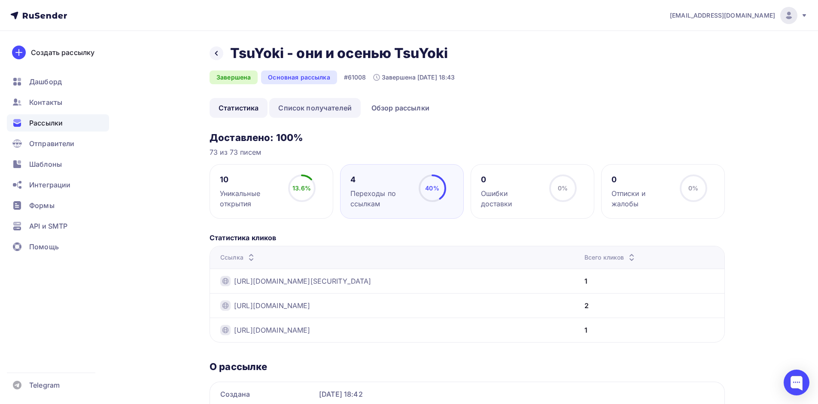
click at [309, 106] on link "Список получателей" at bounding box center [314, 108] width 91 height 20
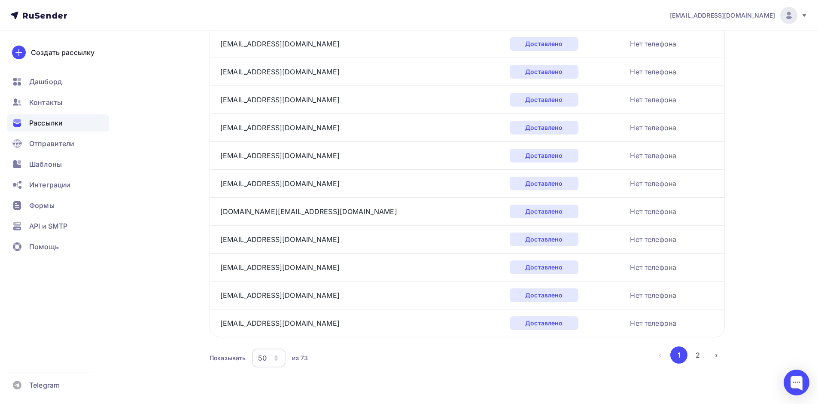
scroll to position [1327, 0]
click at [703, 355] on button "2" at bounding box center [697, 354] width 17 height 17
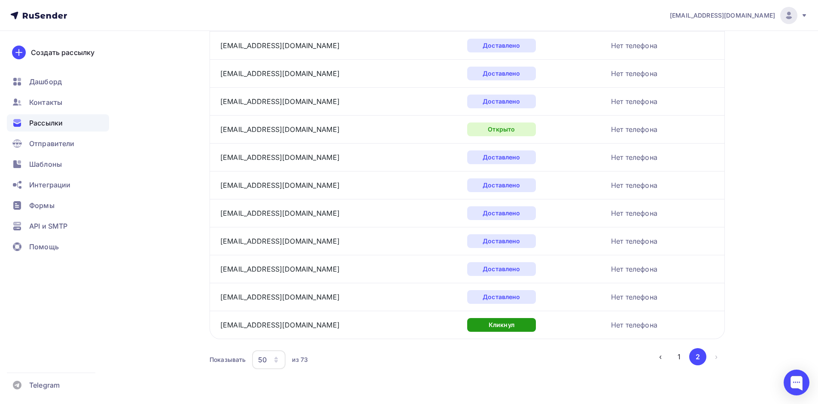
scroll to position [527, 0]
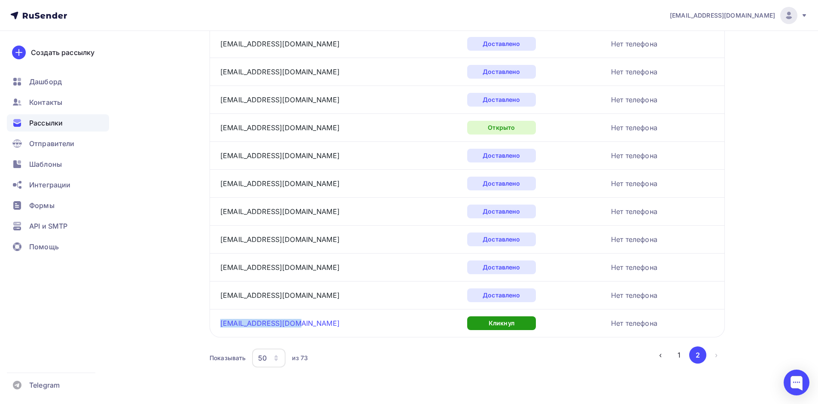
drag, startPoint x: 308, startPoint y: 322, endPoint x: 220, endPoint y: 321, distance: 87.6
click at [220, 321] on div "89607080845@mail.ru" at bounding box center [327, 323] width 215 height 14
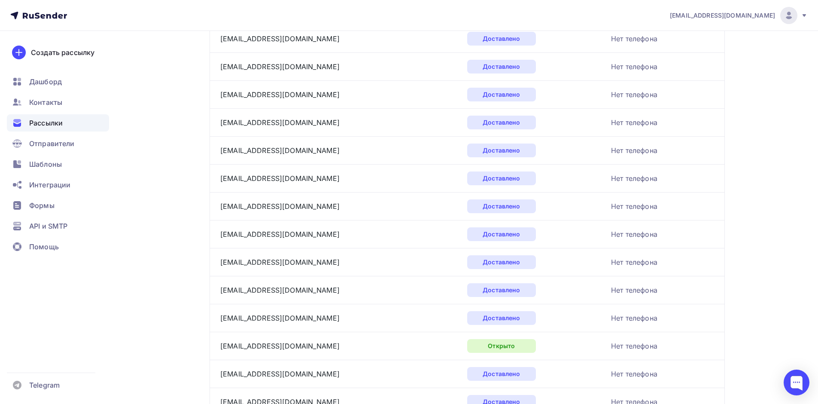
scroll to position [0, 0]
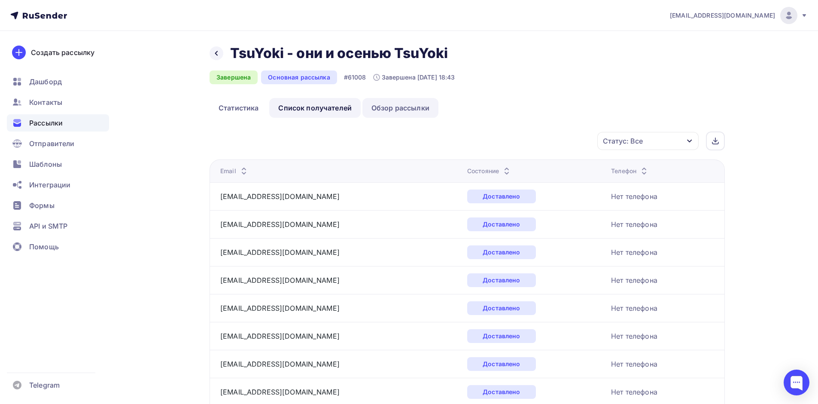
click at [389, 111] on link "Обзор рассылки" at bounding box center [400, 108] width 76 height 20
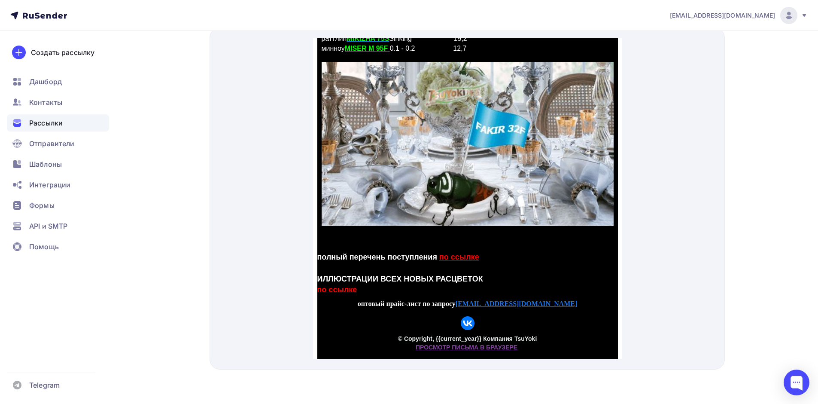
scroll to position [231, 0]
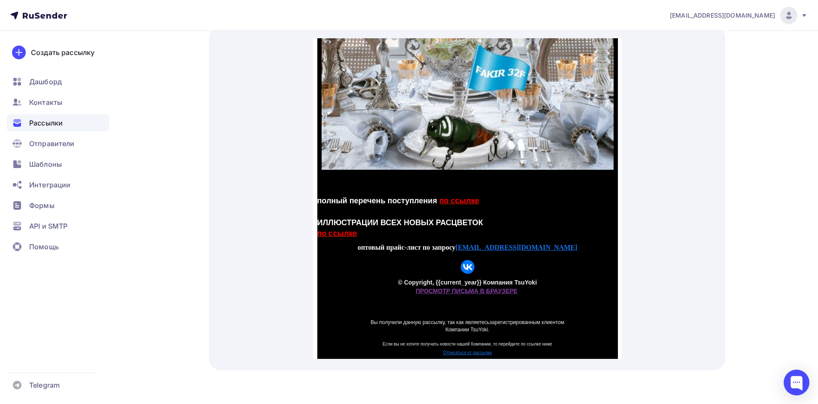
click at [423, 282] on link "ПРОСМОТР ПИСЬМА В БРАУЗЕРЕ" at bounding box center [466, 280] width 102 height 7
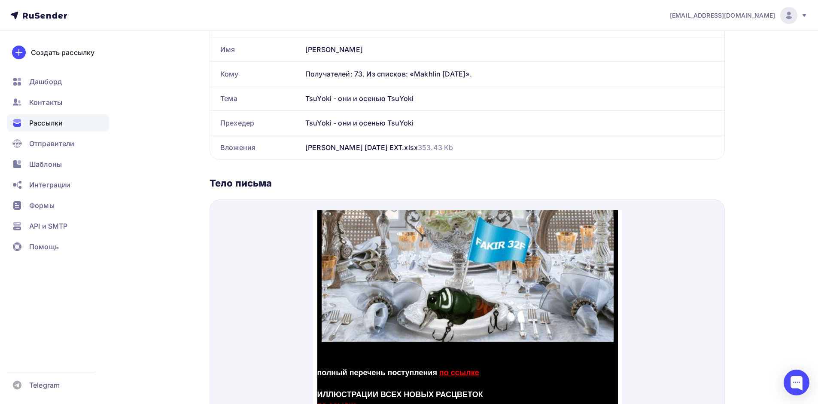
scroll to position [284, 0]
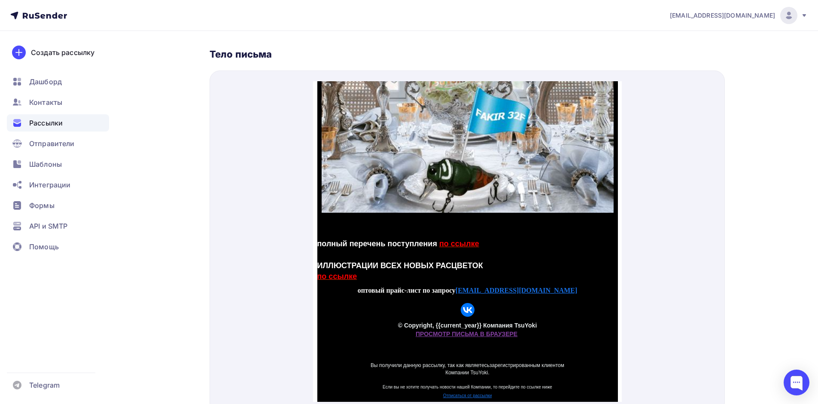
click at [458, 235] on span "по ссылке" at bounding box center [459, 233] width 40 height 9
click at [340, 264] on strong "по ссылке" at bounding box center [337, 265] width 40 height 9
click at [465, 300] on img "VK icon" at bounding box center [467, 299] width 14 height 14
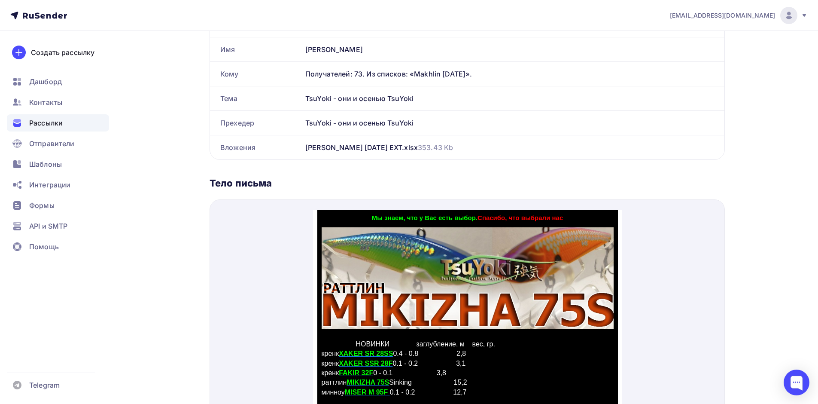
scroll to position [26, 0]
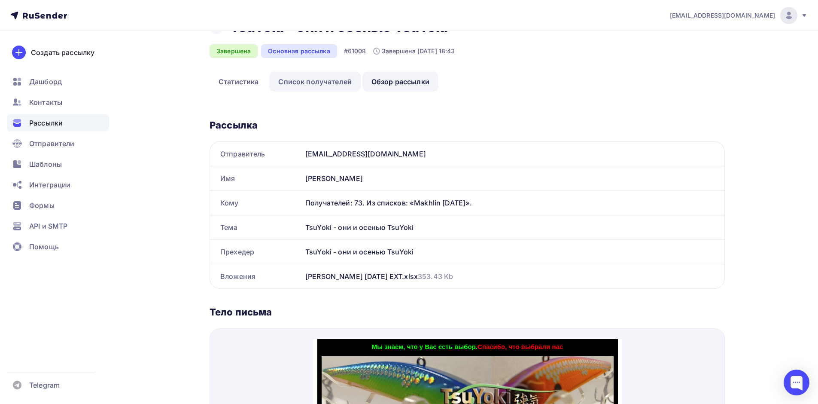
click at [316, 80] on link "Список получателей" at bounding box center [314, 82] width 91 height 20
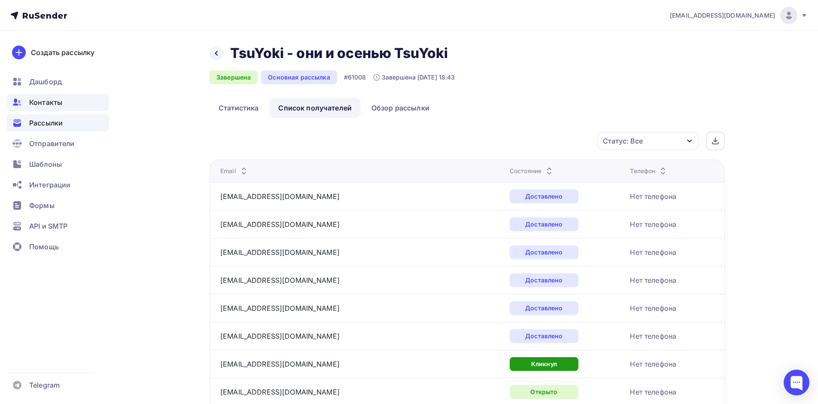
click at [54, 103] on span "Контакты" at bounding box center [45, 102] width 33 height 10
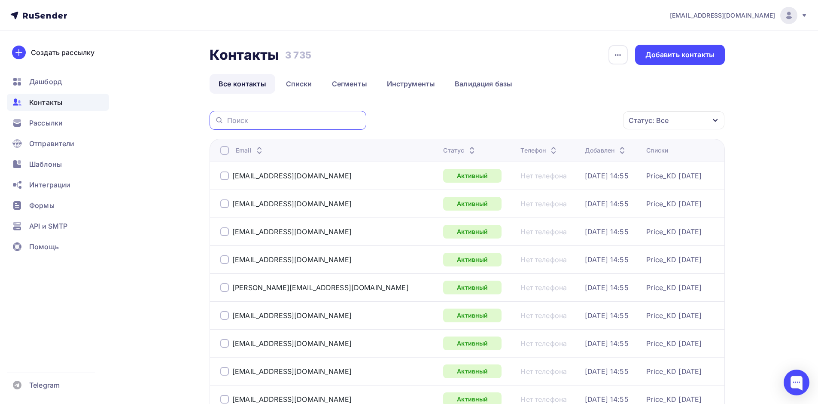
click at [255, 121] on input "text" at bounding box center [294, 119] width 134 height 9
type input "allvob"
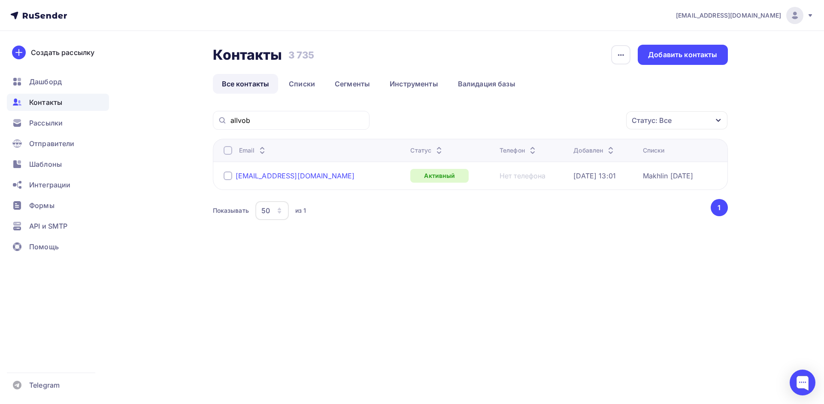
click at [257, 173] on div "info@allvoblers.ru" at bounding box center [295, 175] width 119 height 9
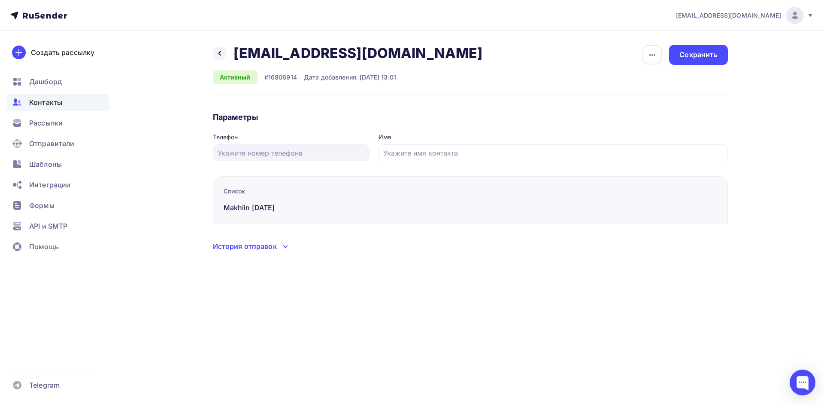
click at [251, 242] on div "История отправок" at bounding box center [245, 246] width 64 height 10
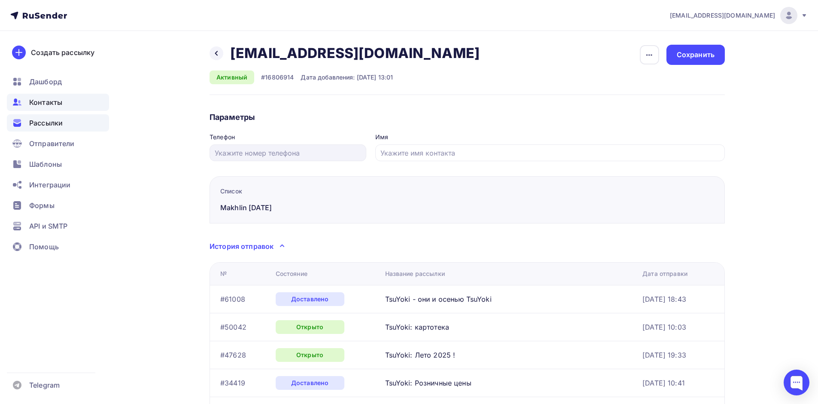
click at [42, 122] on span "Рассылки" at bounding box center [45, 123] width 33 height 10
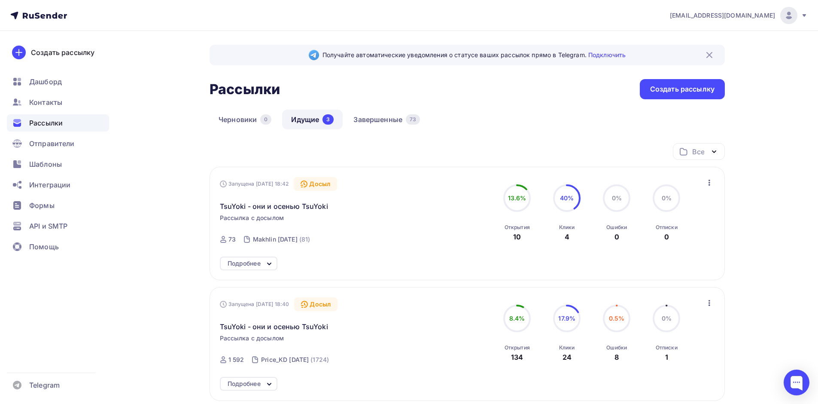
scroll to position [215, 0]
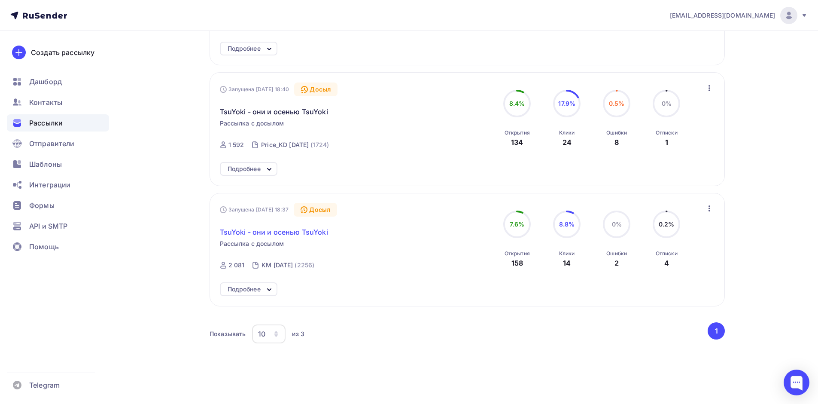
click at [268, 228] on span "TsuYoki - они и осенью TsuYoki" at bounding box center [274, 232] width 108 height 10
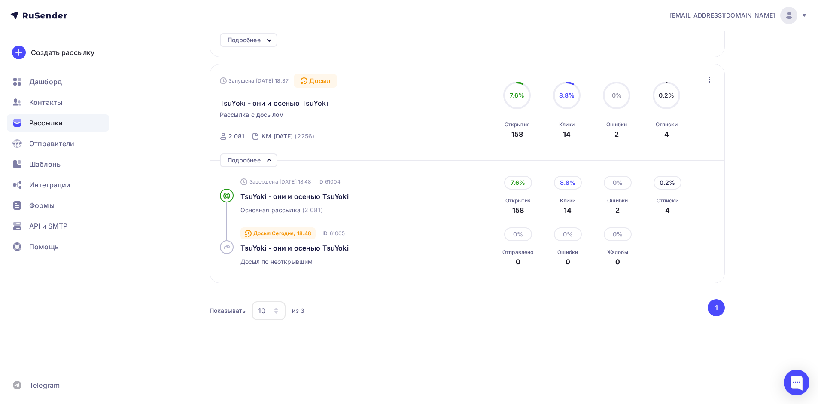
scroll to position [347, 0]
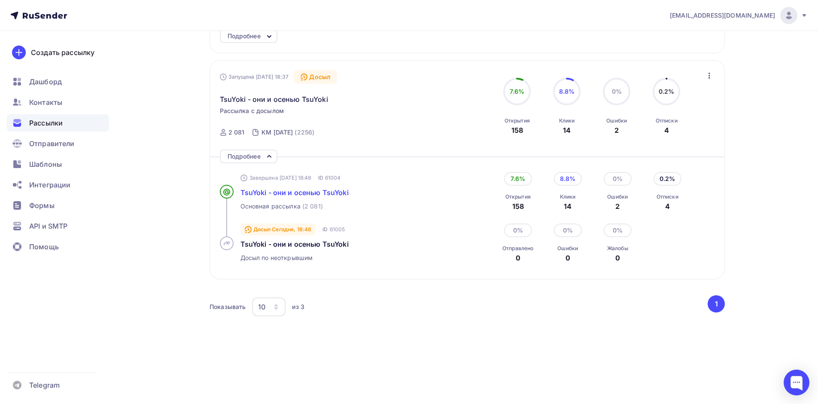
click at [279, 190] on span "TsuYoki - они и осенью TsuYoki" at bounding box center [294, 192] width 108 height 9
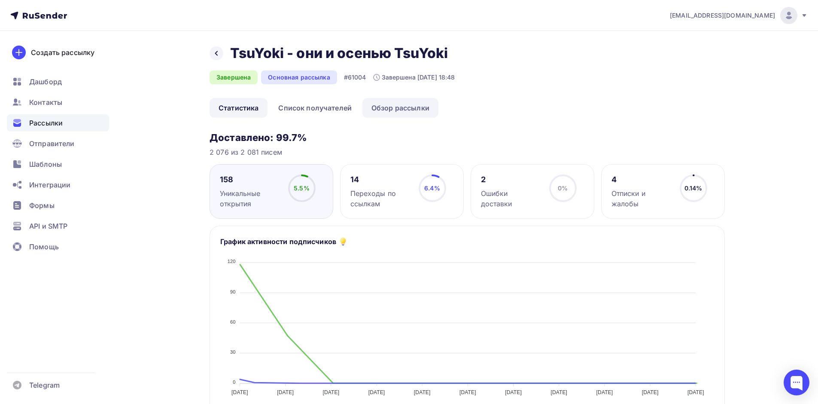
click at [413, 107] on link "Обзор рассылки" at bounding box center [400, 108] width 76 height 20
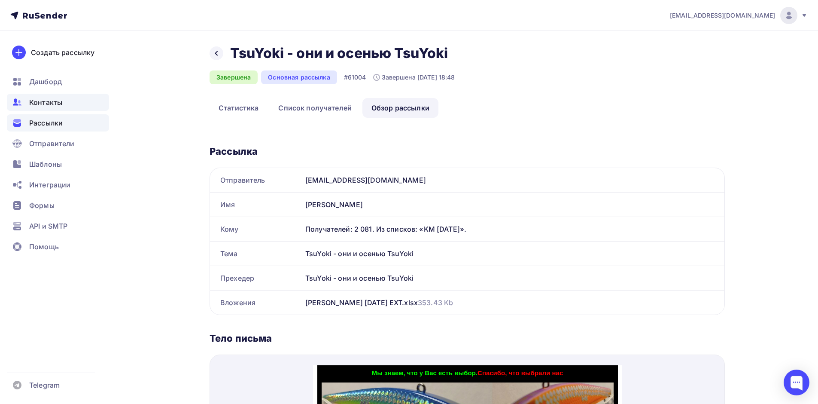
click at [48, 101] on span "Контакты" at bounding box center [45, 102] width 33 height 10
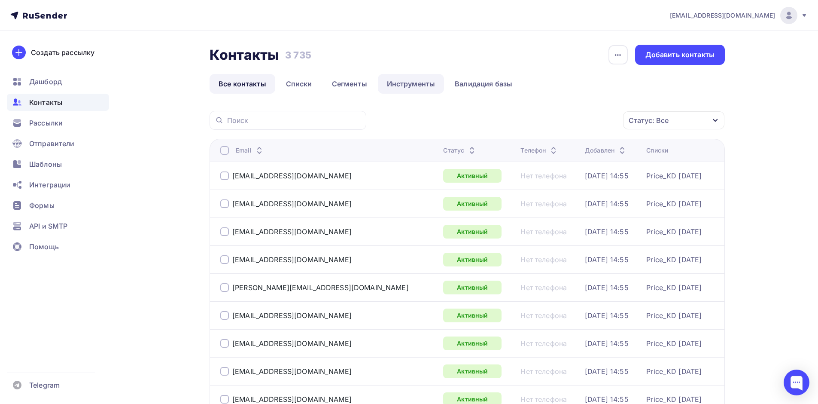
click at [400, 79] on link "Инструменты" at bounding box center [411, 84] width 67 height 20
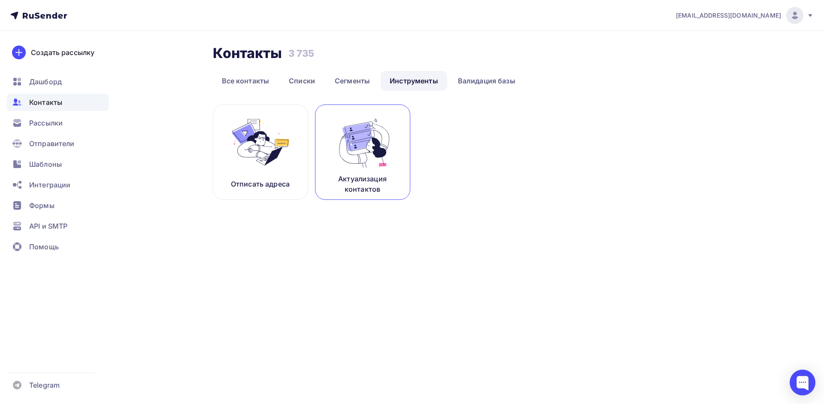
click at [358, 167] on img at bounding box center [363, 142] width 58 height 54
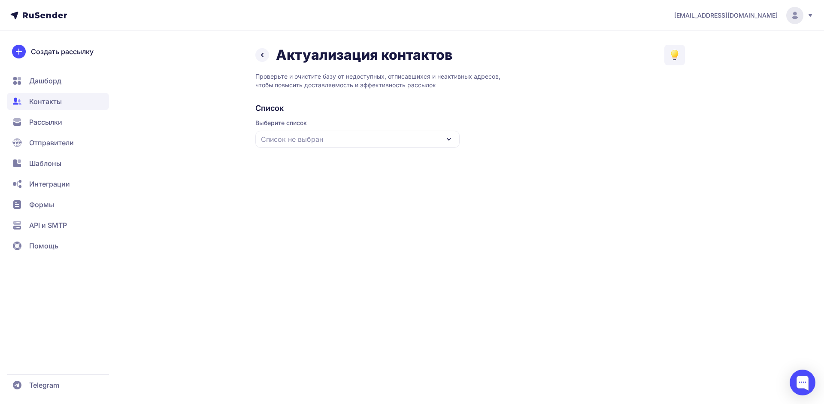
click at [407, 134] on div "Список не выбран" at bounding box center [357, 139] width 204 height 17
click at [289, 255] on div "Makhlin [DATE]" at bounding box center [358, 253] width 194 height 21
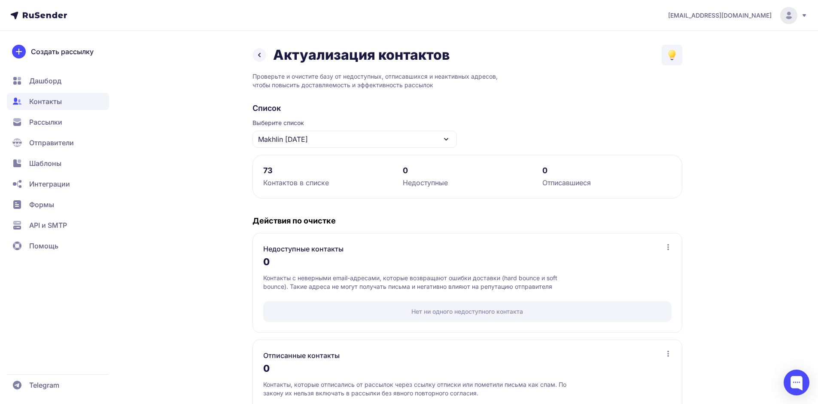
click at [401, 143] on div "Makhlin [DATE]" at bounding box center [354, 139] width 204 height 17
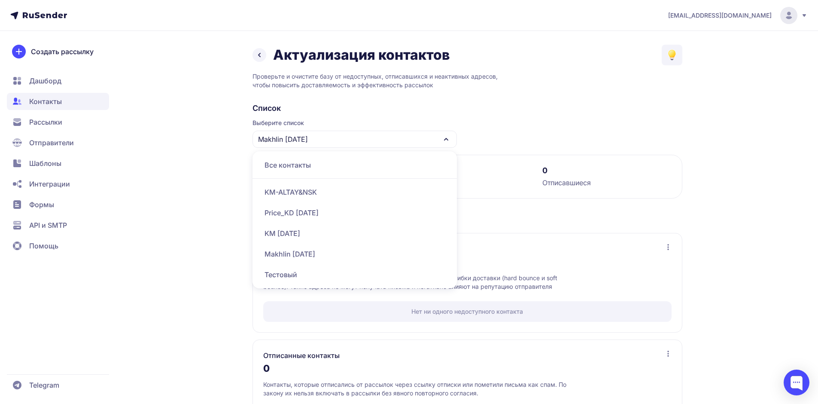
click at [290, 228] on div "KM [DATE]" at bounding box center [355, 233] width 194 height 21
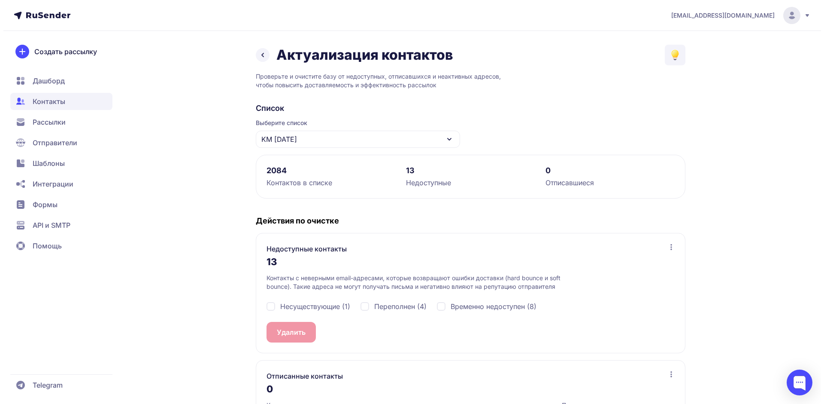
scroll to position [66, 0]
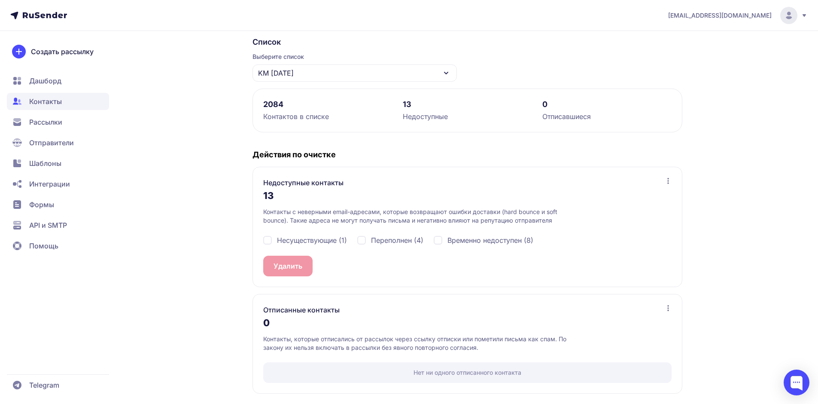
click at [268, 239] on div "Несуществующие (1)" at bounding box center [305, 240] width 84 height 10
checkbox input "true"
click at [292, 262] on button "Удалить 1" at bounding box center [289, 265] width 52 height 21
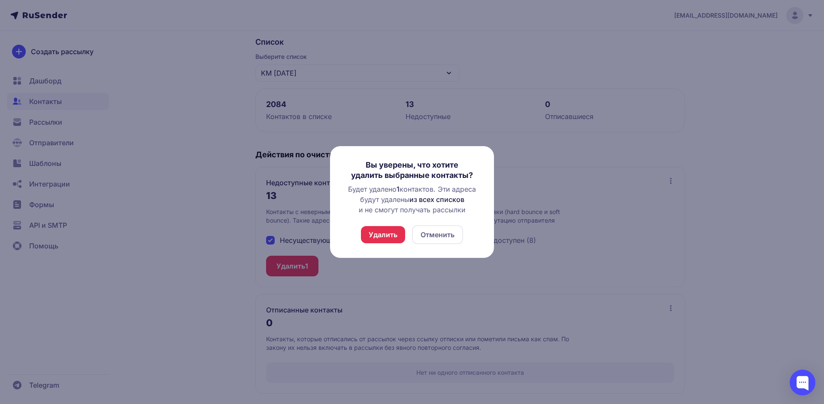
click at [375, 240] on button "Удалить" at bounding box center [383, 234] width 44 height 17
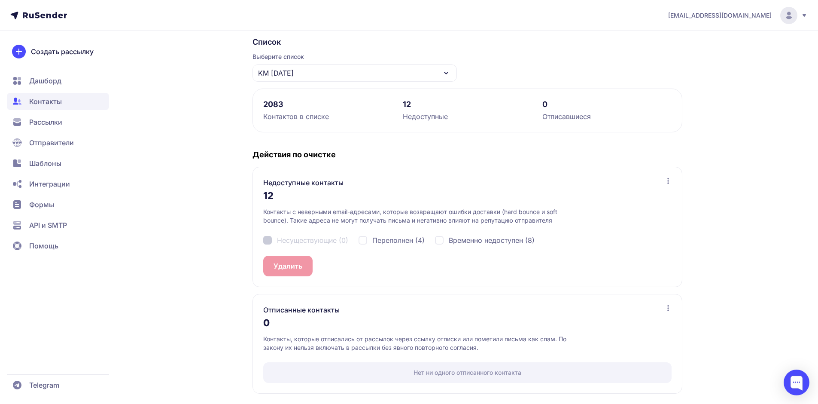
click at [474, 240] on span "Временно недоступен (8)" at bounding box center [492, 240] width 86 height 10
click at [441, 237] on div "Временно недоступен (8)" at bounding box center [485, 240] width 100 height 10
checkbox input "false"
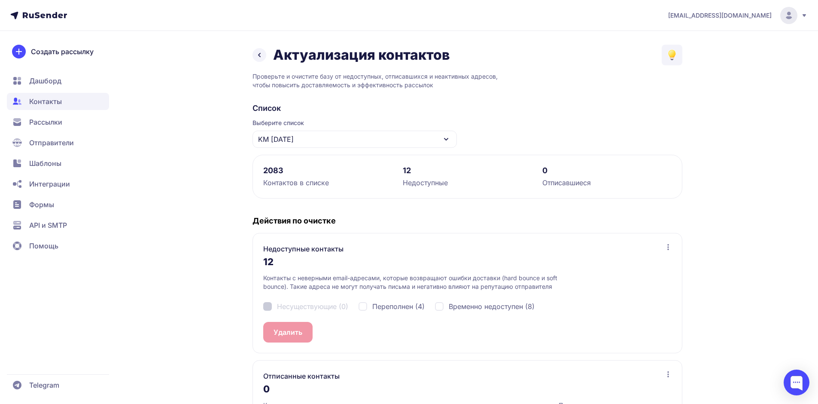
click at [438, 137] on div "KM [DATE]" at bounding box center [354, 139] width 204 height 17
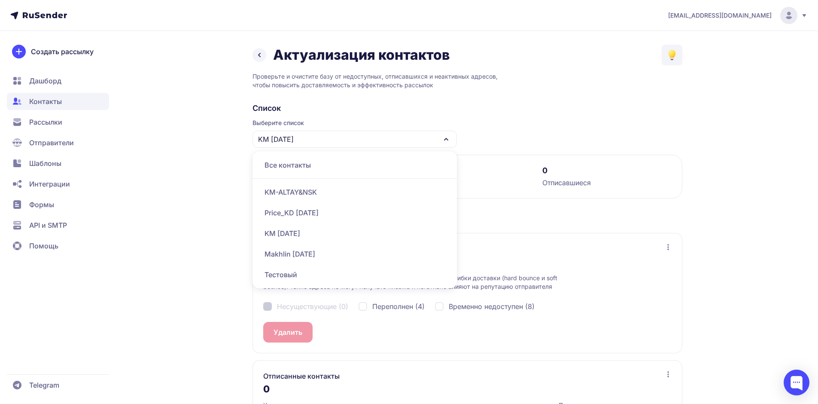
click at [284, 218] on div "Price_KD [DATE]" at bounding box center [355, 212] width 194 height 21
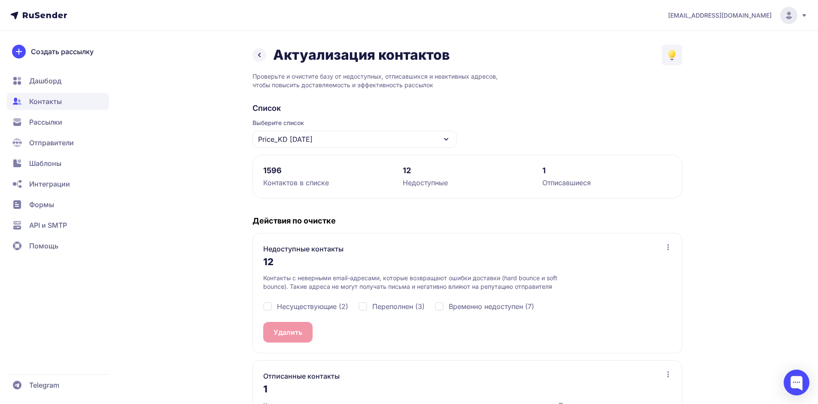
click at [268, 310] on div "Несуществующие (2)" at bounding box center [305, 306] width 85 height 10
checkbox input "true"
click at [285, 331] on button "Удалить 2" at bounding box center [290, 332] width 54 height 21
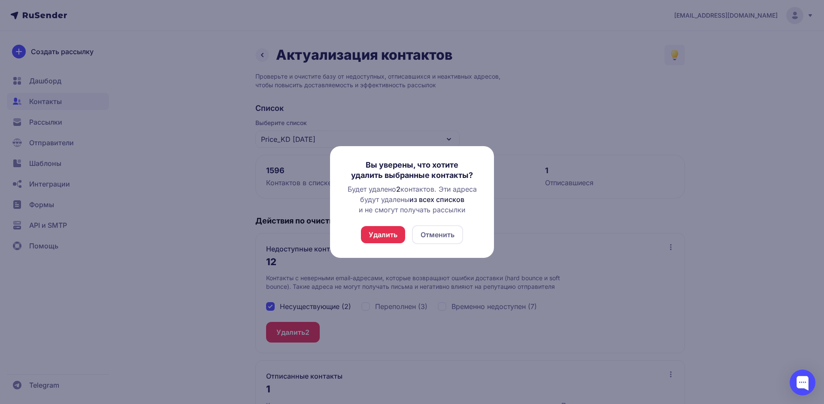
click at [389, 233] on button "Удалить" at bounding box center [383, 234] width 44 height 17
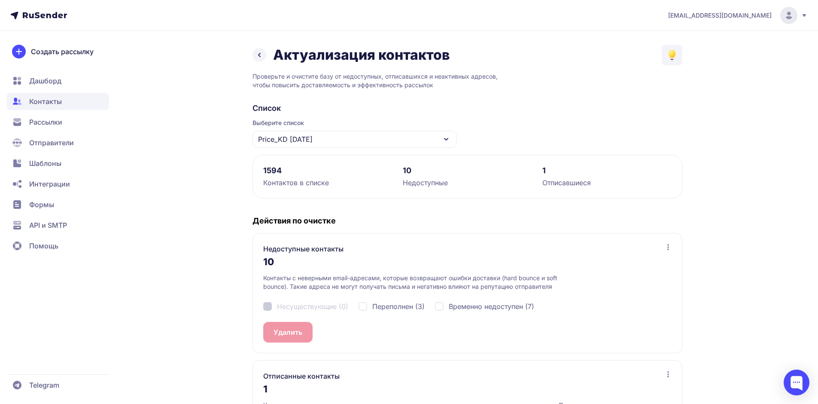
click at [337, 133] on div "Price_KD [DATE]" at bounding box center [354, 139] width 204 height 17
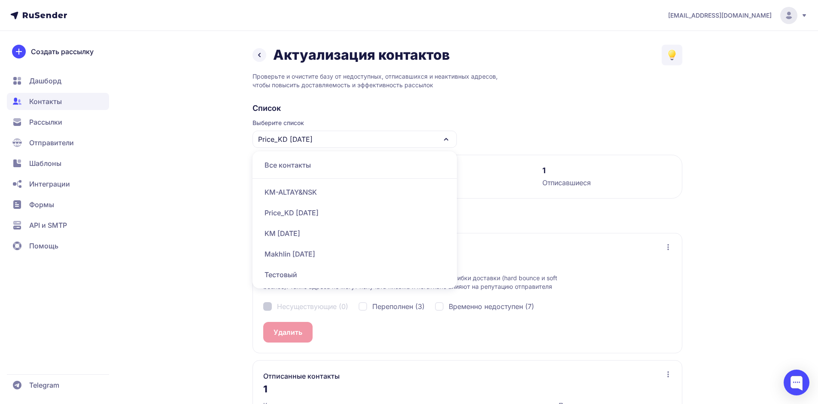
click at [305, 189] on div "KM-ALTAY&NSK" at bounding box center [355, 192] width 194 height 21
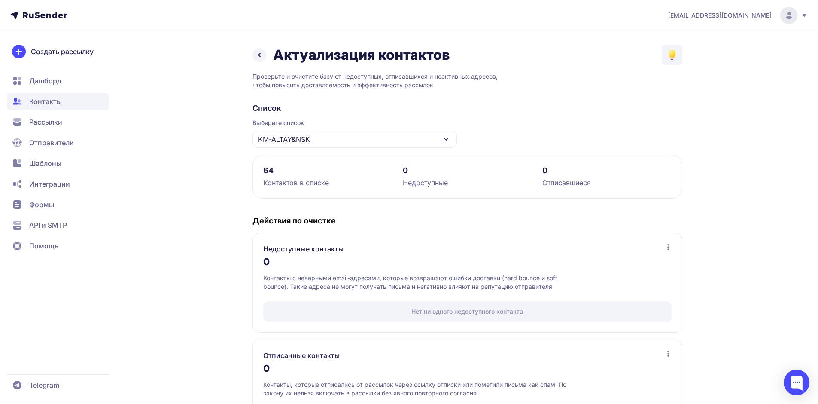
click at [395, 135] on div "KM-ALTAY&NSK" at bounding box center [354, 139] width 204 height 17
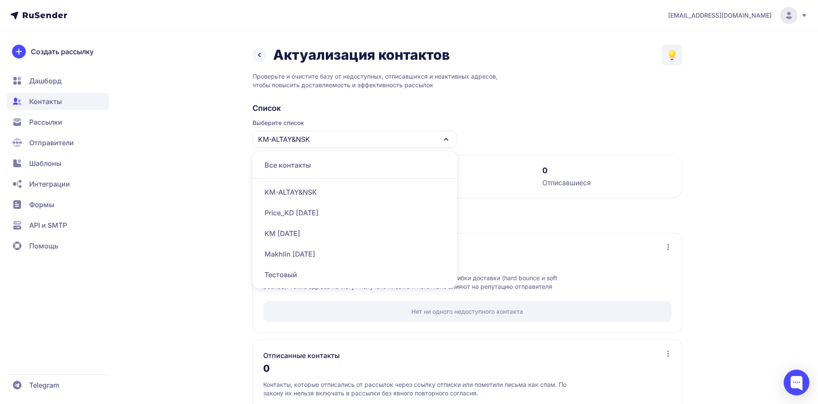
click at [301, 228] on div "KM [DATE]" at bounding box center [355, 233] width 194 height 21
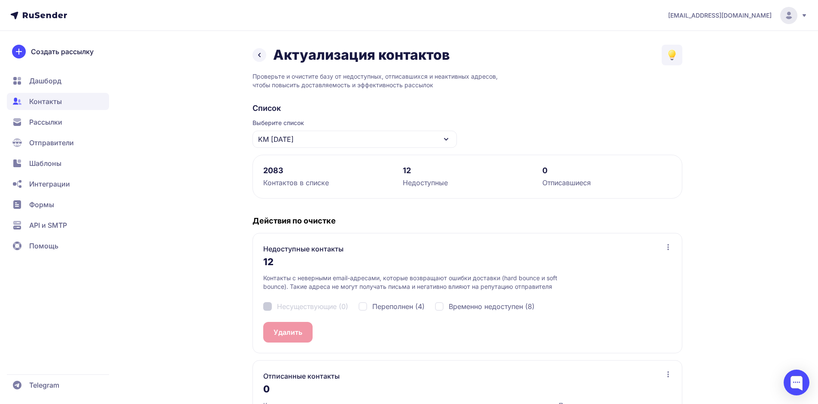
click at [404, 140] on div "KM [DATE]" at bounding box center [354, 139] width 204 height 17
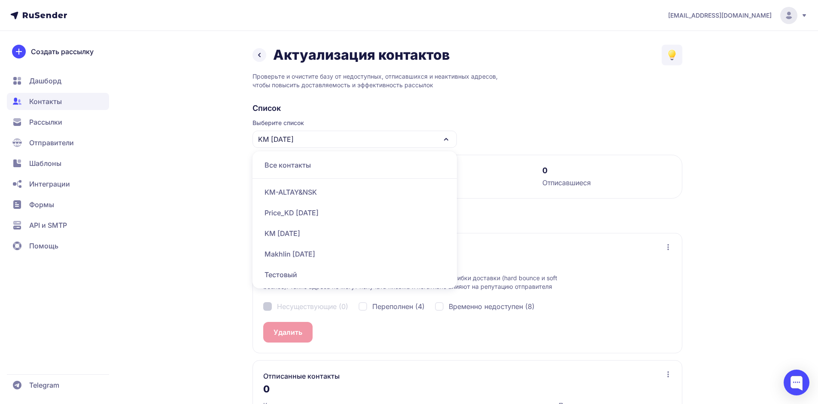
click at [309, 209] on div "Price_KD [DATE]" at bounding box center [355, 212] width 194 height 21
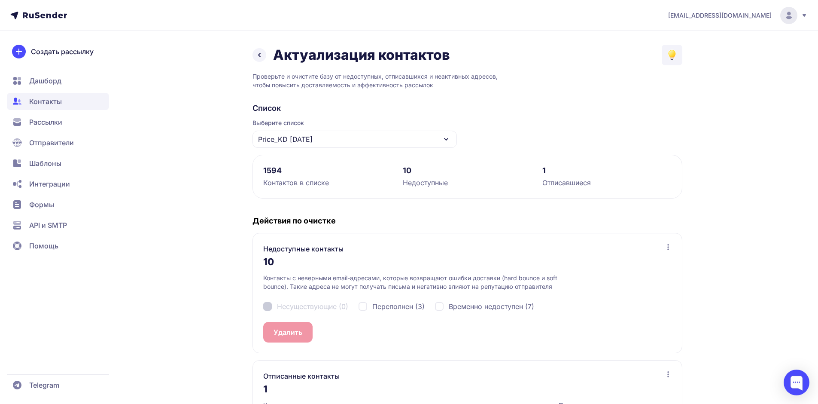
click at [338, 141] on div "Price_KD [DATE]" at bounding box center [354, 139] width 204 height 17
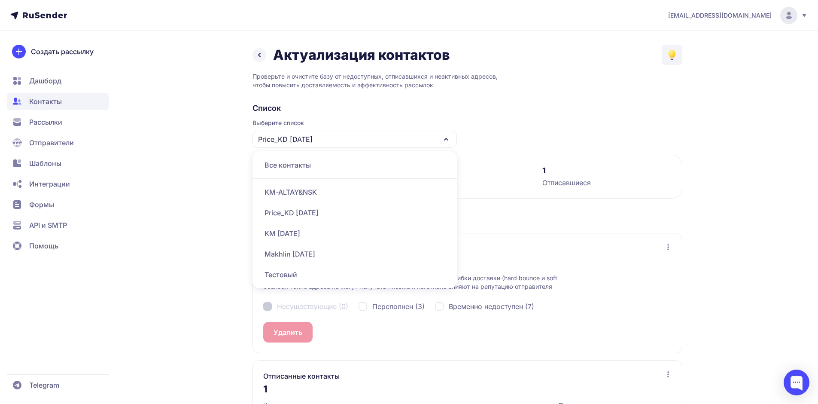
click at [303, 216] on div "Price_KD [DATE]" at bounding box center [355, 212] width 194 height 21
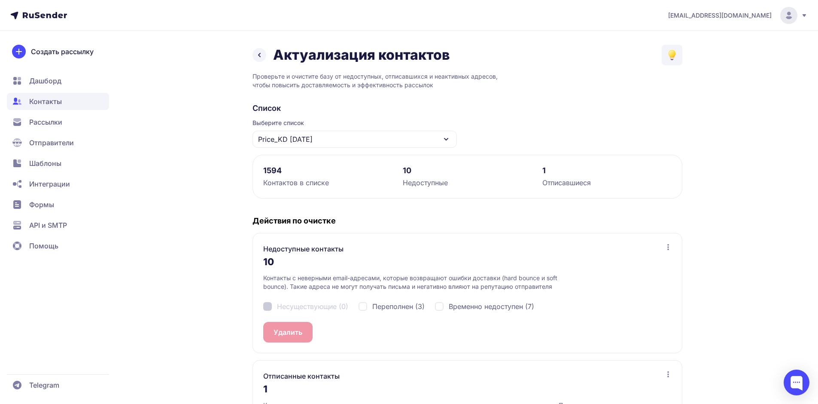
click at [59, 83] on span "Дашборд" at bounding box center [45, 81] width 32 height 10
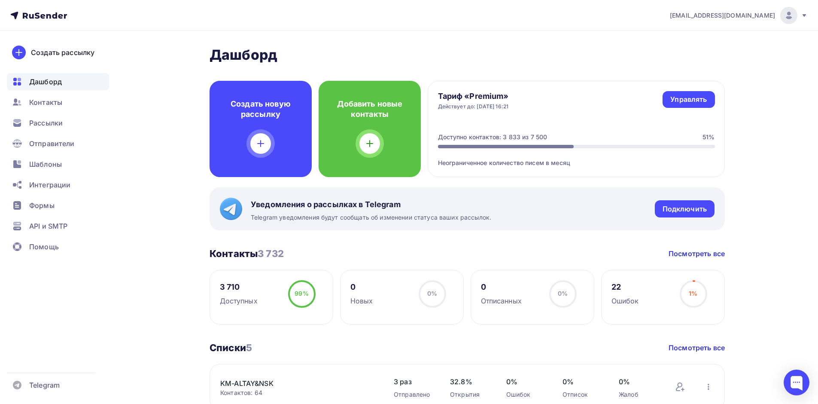
scroll to position [86, 0]
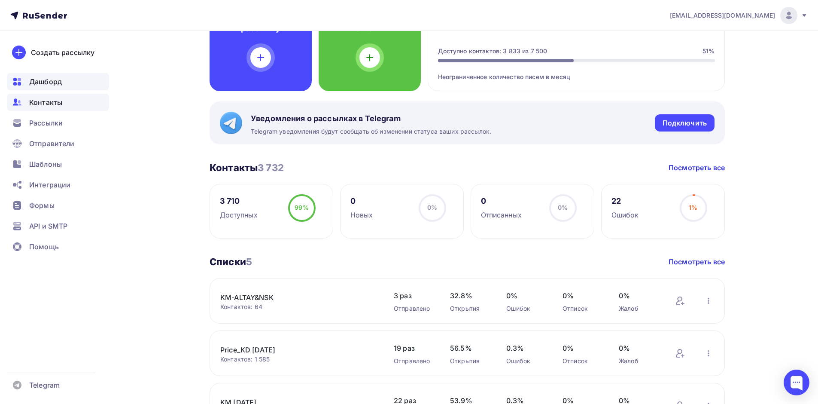
click at [47, 102] on span "Контакты" at bounding box center [45, 102] width 33 height 10
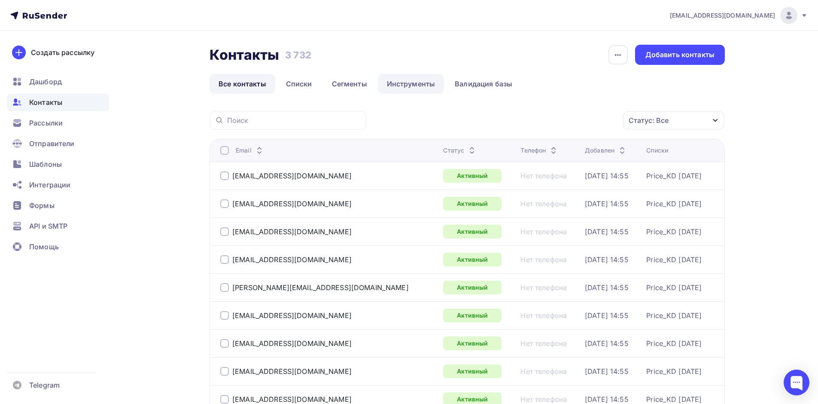
click at [407, 83] on link "Инструменты" at bounding box center [411, 84] width 67 height 20
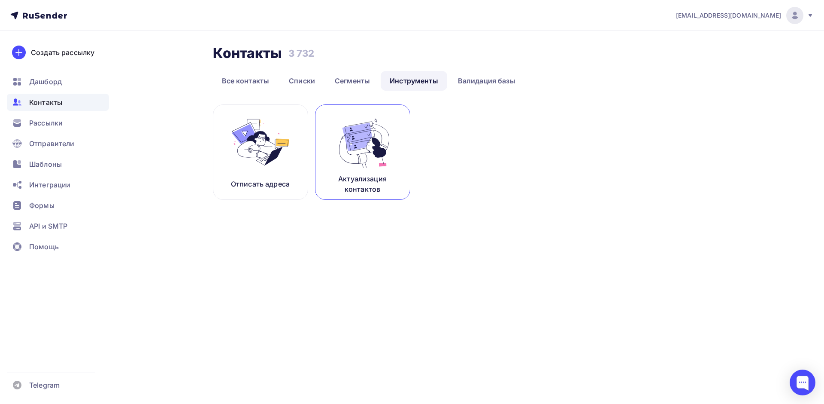
click at [346, 144] on img at bounding box center [363, 142] width 58 height 54
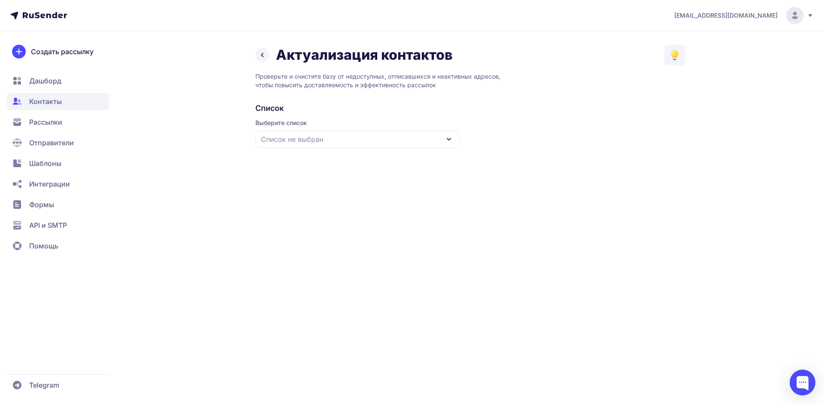
click at [369, 142] on div "Список не выбран" at bounding box center [357, 139] width 204 height 17
click at [294, 233] on div "KM [DATE]" at bounding box center [358, 233] width 194 height 21
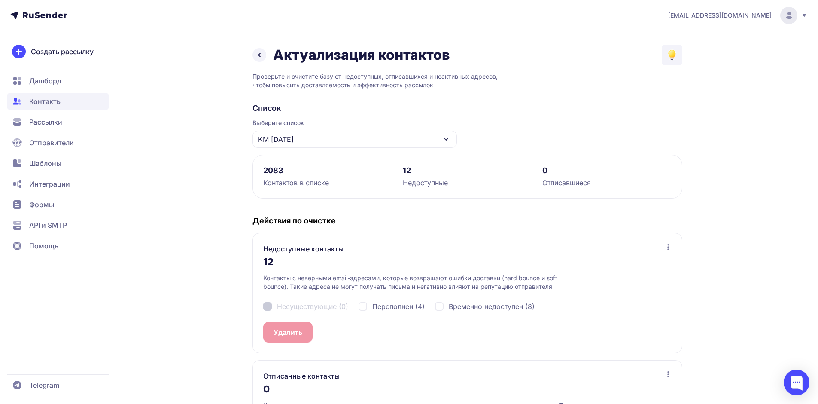
click at [55, 118] on span "Рассылки" at bounding box center [45, 122] width 33 height 10
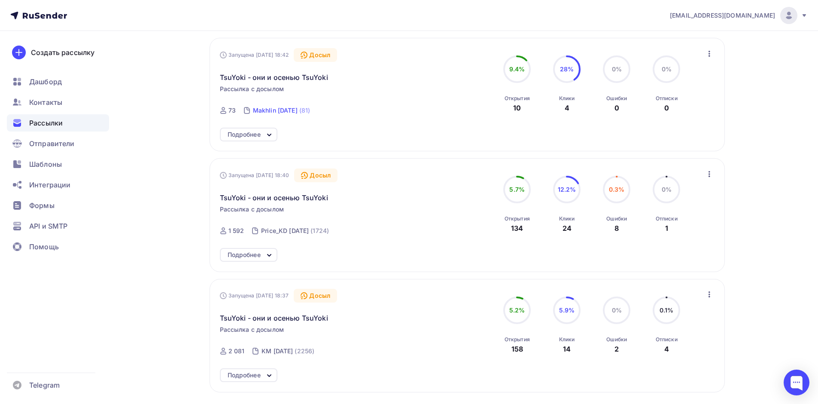
scroll to position [242, 0]
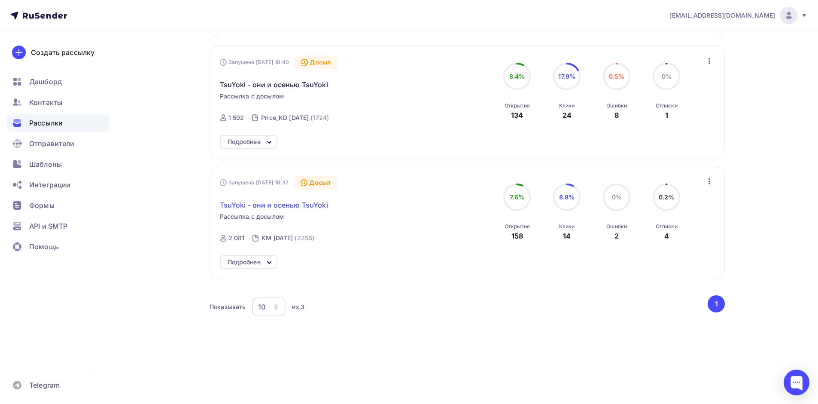
click at [284, 204] on span "TsuYoki - они и осенью TsuYoki" at bounding box center [274, 205] width 108 height 10
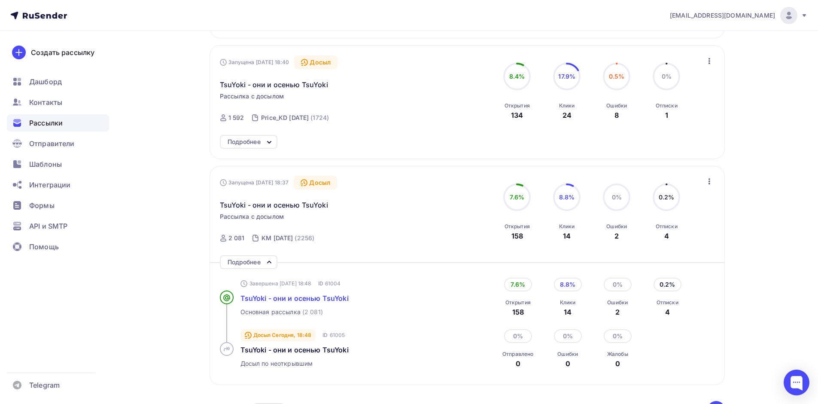
click at [297, 300] on span "TsuYoki - они и осенью TsuYoki" at bounding box center [294, 298] width 108 height 9
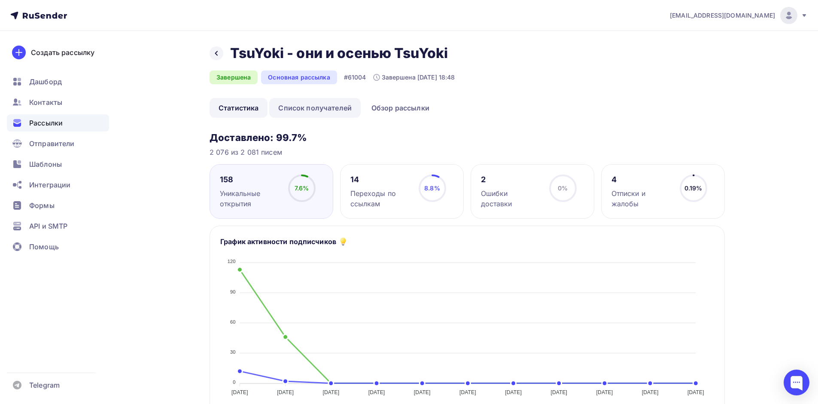
click at [321, 105] on link "Список получателей" at bounding box center [314, 108] width 91 height 20
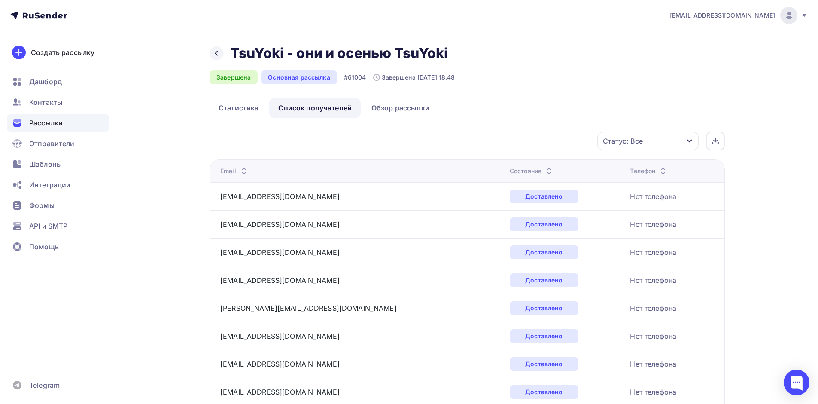
click at [674, 140] on div "Статус: Все" at bounding box center [647, 141] width 101 height 18
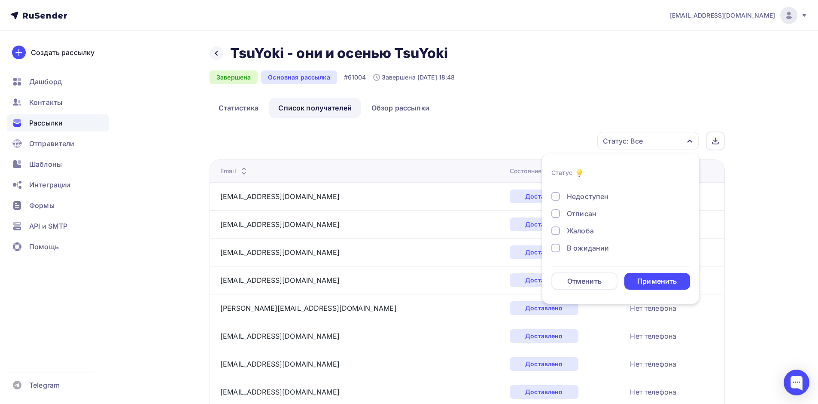
click at [559, 213] on div at bounding box center [555, 213] width 9 height 9
click at [649, 281] on div "Применить" at bounding box center [656, 281] width 39 height 10
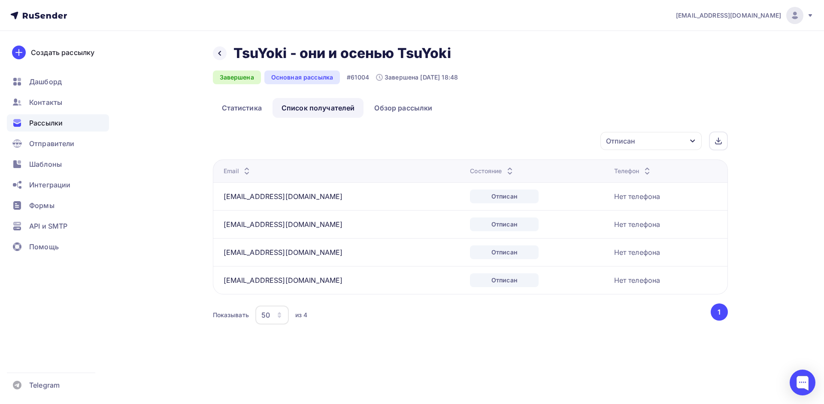
click at [676, 139] on div "Отписан" at bounding box center [651, 141] width 101 height 18
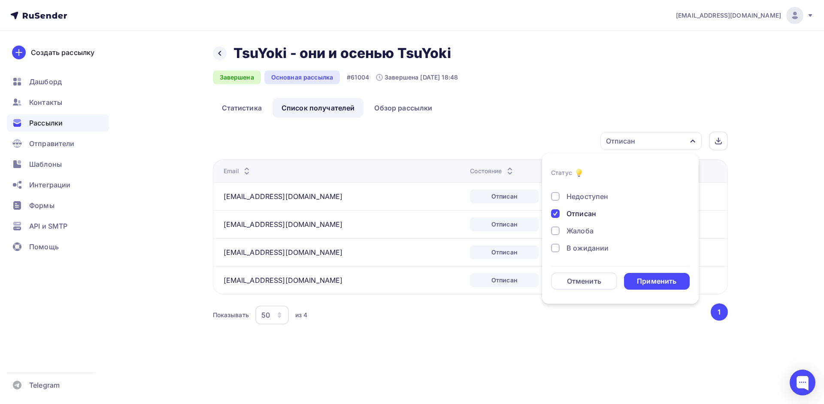
click at [554, 216] on div at bounding box center [555, 213] width 9 height 9
click at [559, 198] on div at bounding box center [555, 196] width 9 height 9
click at [645, 280] on div "Применить" at bounding box center [656, 281] width 39 height 10
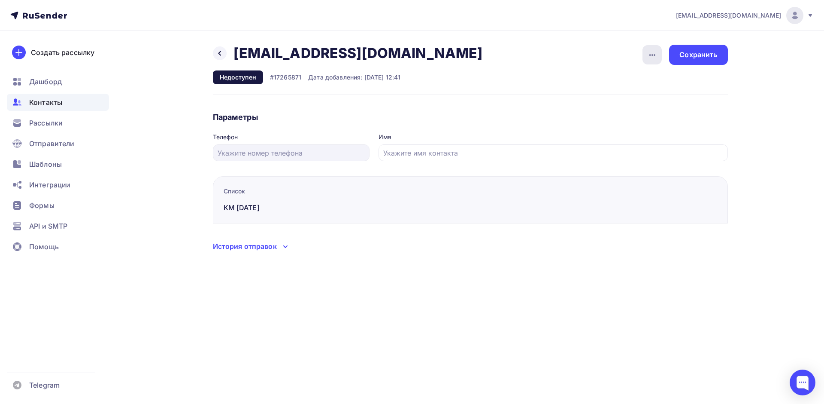
click at [653, 58] on icon "button" at bounding box center [652, 55] width 10 height 10
click at [625, 80] on div "Удалить" at bounding box center [619, 81] width 82 height 10
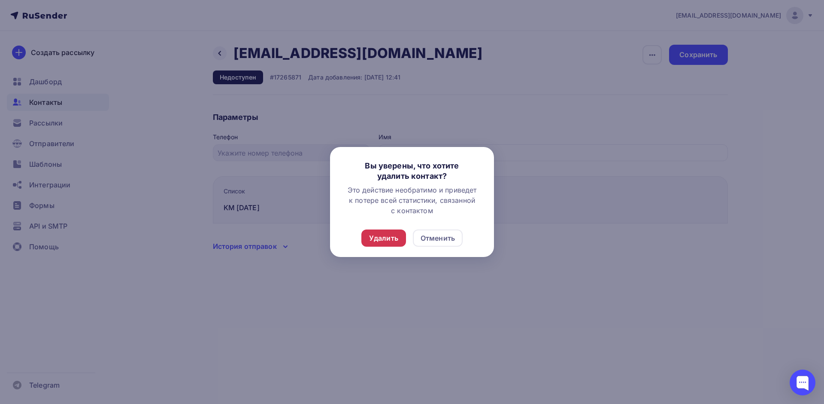
click at [389, 237] on div "Удалить" at bounding box center [383, 238] width 29 height 10
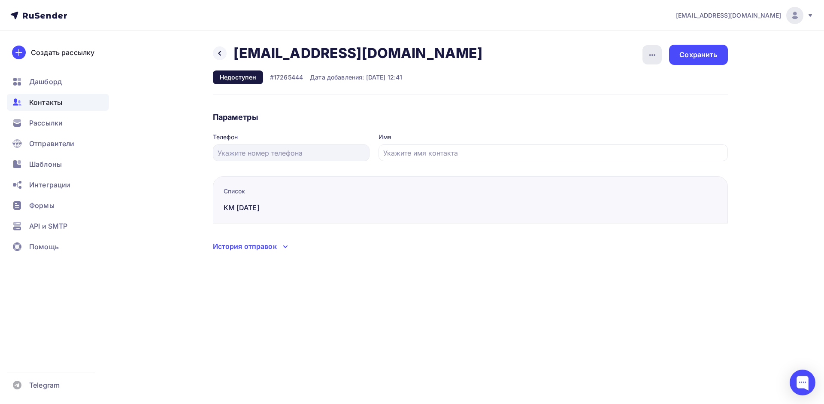
click at [658, 58] on div "button" at bounding box center [652, 54] width 19 height 19
click at [619, 84] on div "Удалить" at bounding box center [619, 81] width 82 height 10
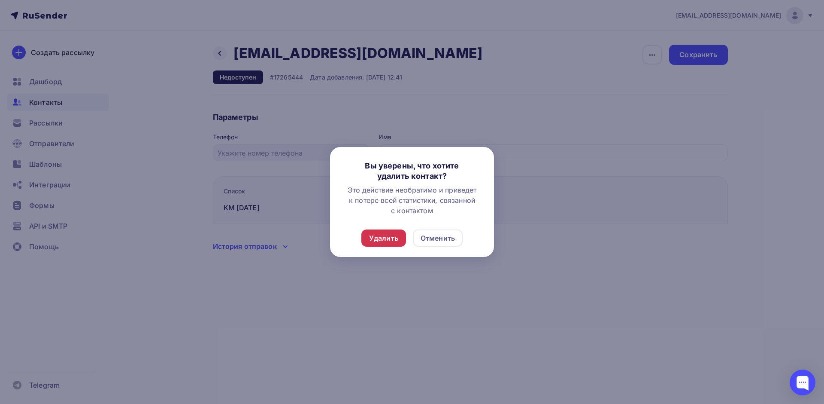
click at [389, 240] on div "Удалить" at bounding box center [383, 238] width 29 height 10
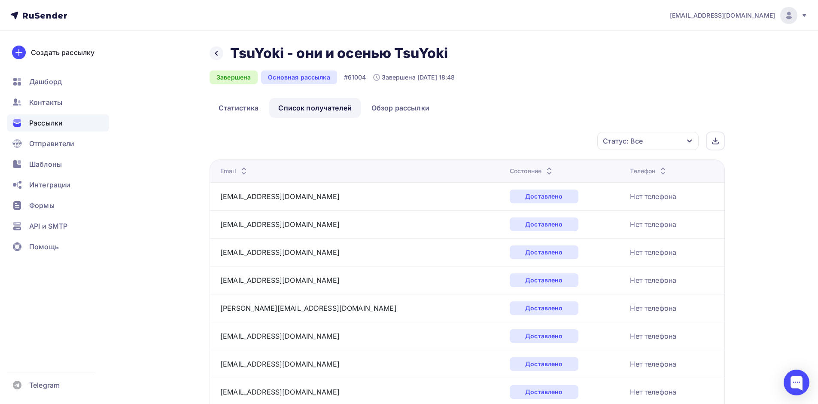
click at [639, 137] on div "Статус: Все" at bounding box center [623, 141] width 40 height 10
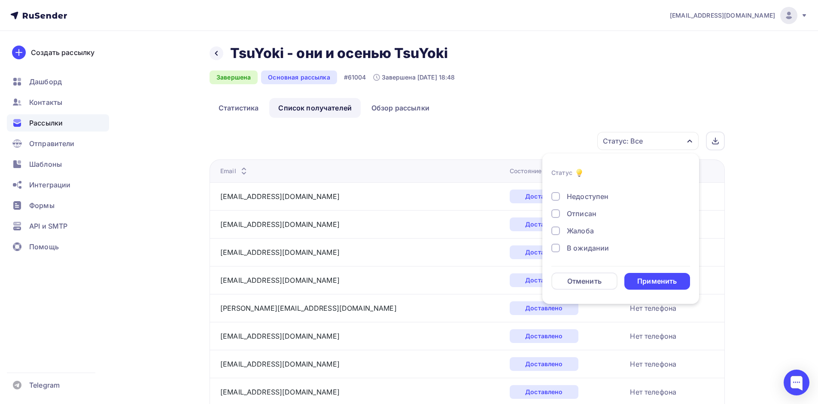
click at [558, 197] on div at bounding box center [555, 196] width 9 height 9
click at [645, 278] on div "Применить" at bounding box center [656, 281] width 39 height 10
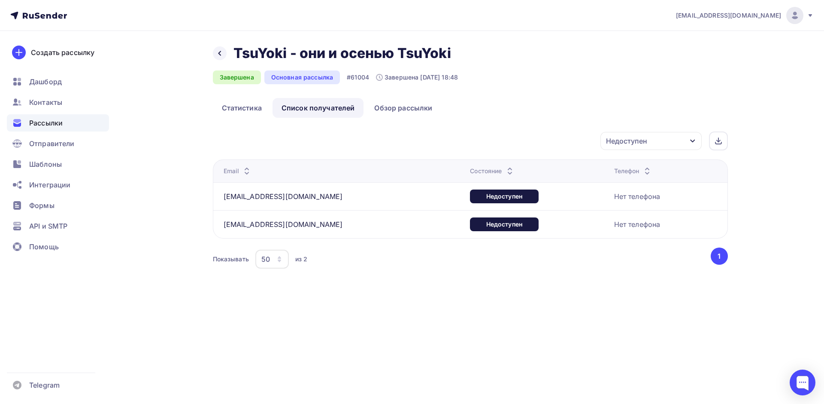
click at [662, 143] on div "Недоступен" at bounding box center [651, 141] width 101 height 18
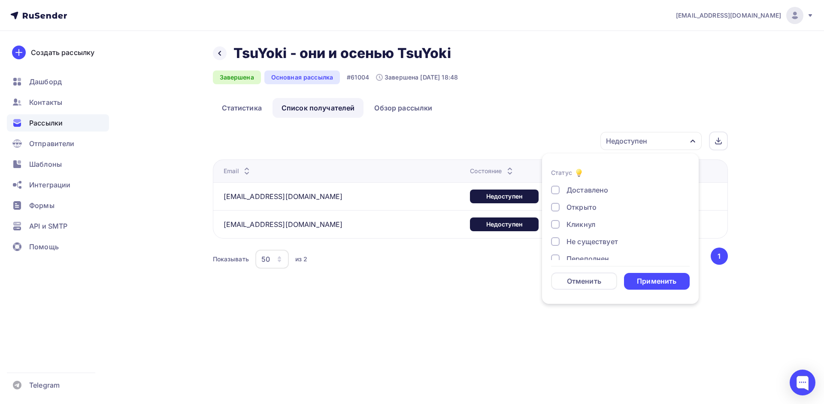
scroll to position [43, 0]
click at [555, 216] on div at bounding box center [555, 215] width 9 height 9
click at [557, 233] on div at bounding box center [555, 232] width 9 height 9
click at [631, 276] on div "Применить" at bounding box center [657, 281] width 66 height 17
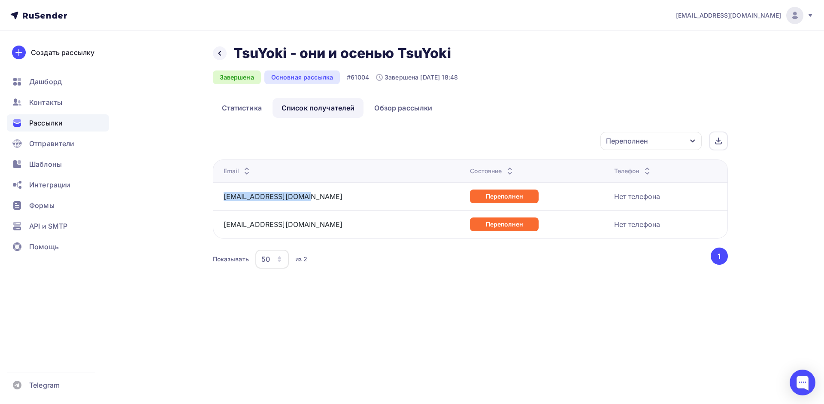
drag, startPoint x: 321, startPoint y: 197, endPoint x: 223, endPoint y: 202, distance: 98.0
click at [223, 202] on td "shevczova.z@gmail.com" at bounding box center [340, 196] width 254 height 28
copy link "shevczova.z@gmail.com"
click at [366, 318] on div "dm@tsuyoki.ru Аккаунт Тарифы Выйти Создать рассылку Дашборд Контакты Рассылки О…" at bounding box center [412, 202] width 824 height 404
drag, startPoint x: 331, startPoint y: 226, endPoint x: 224, endPoint y: 232, distance: 107.5
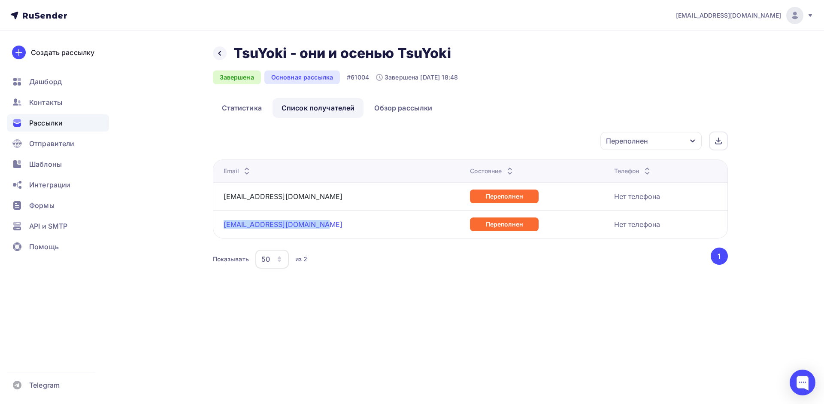
click at [219, 232] on td "elena9251149314@gmail.com" at bounding box center [340, 224] width 254 height 28
copy link "elena9251149314@gmail.com"
click at [392, 325] on div "dm@tsuyoki.ru Аккаунт Тарифы Выйти Создать рассылку Дашборд Контакты Рассылки О…" at bounding box center [412, 202] width 824 height 404
click at [36, 106] on span "Контакты" at bounding box center [45, 102] width 33 height 10
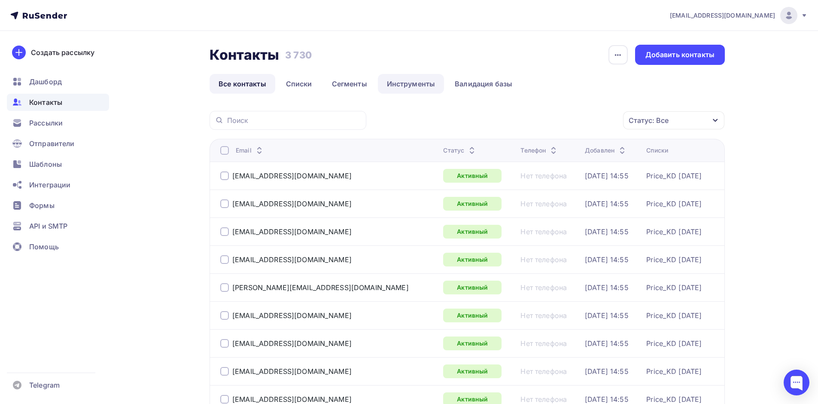
click at [401, 83] on link "Инструменты" at bounding box center [411, 84] width 67 height 20
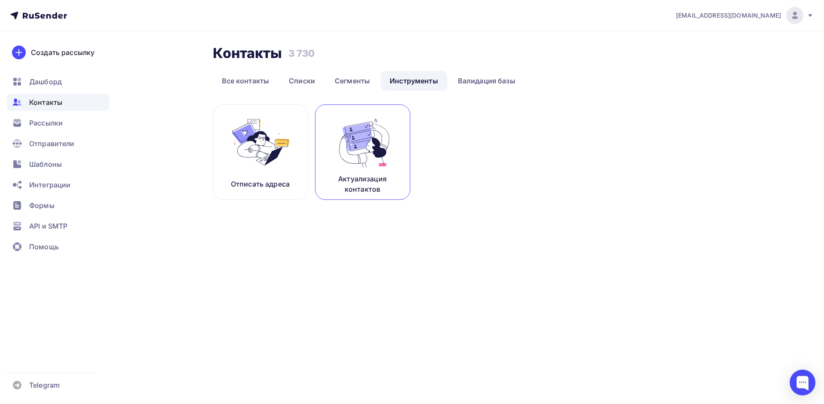
click at [363, 167] on img at bounding box center [363, 142] width 58 height 54
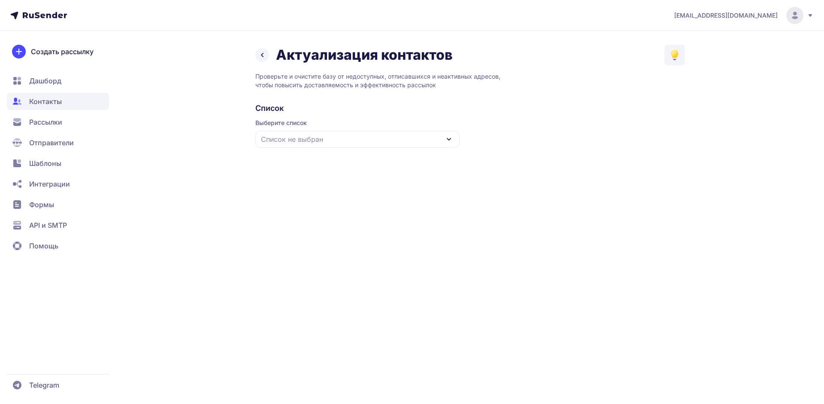
click at [395, 143] on div "Список не выбран" at bounding box center [357, 139] width 204 height 17
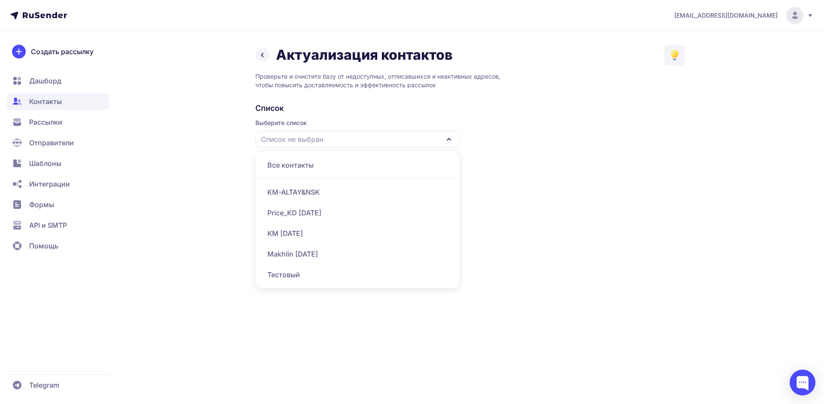
click at [300, 234] on div "KM [DATE]" at bounding box center [358, 233] width 194 height 21
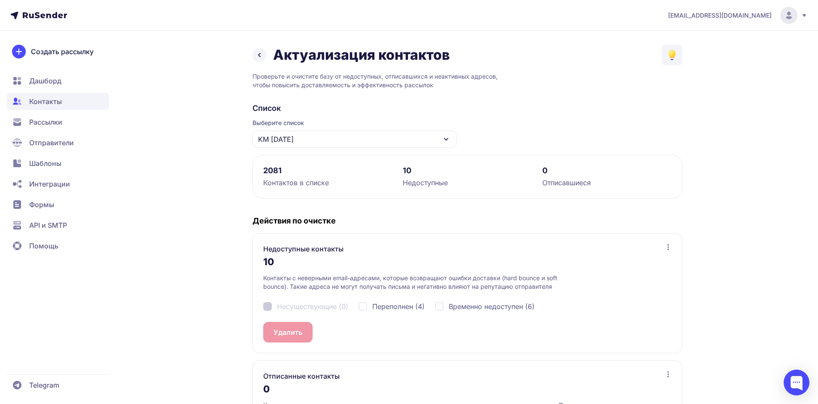
click at [364, 307] on div "Переполнен (4)" at bounding box center [391, 306] width 66 height 10
checkbox input "true"
click at [281, 335] on button "Удалить 4" at bounding box center [290, 332] width 54 height 21
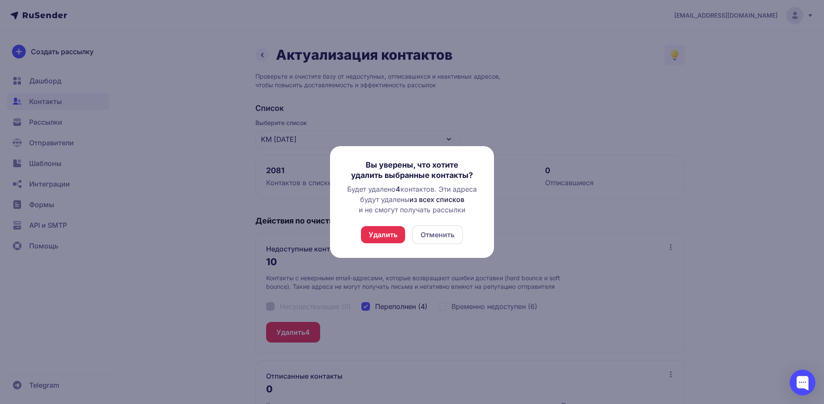
click at [389, 233] on button "Удалить" at bounding box center [383, 234] width 44 height 17
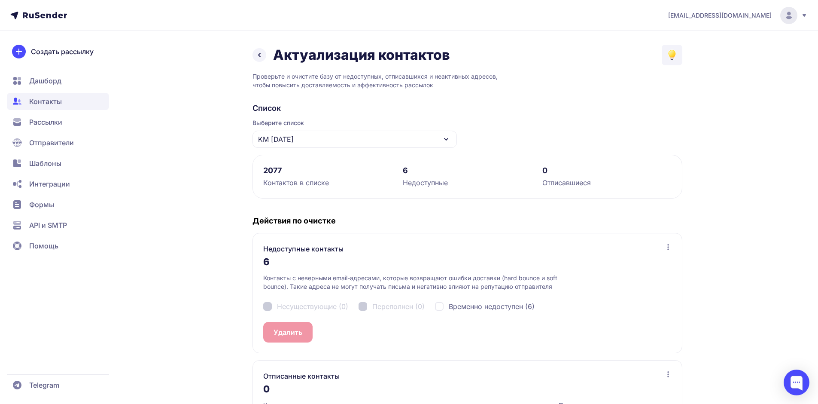
click at [423, 140] on div "KM [DATE]" at bounding box center [354, 139] width 204 height 17
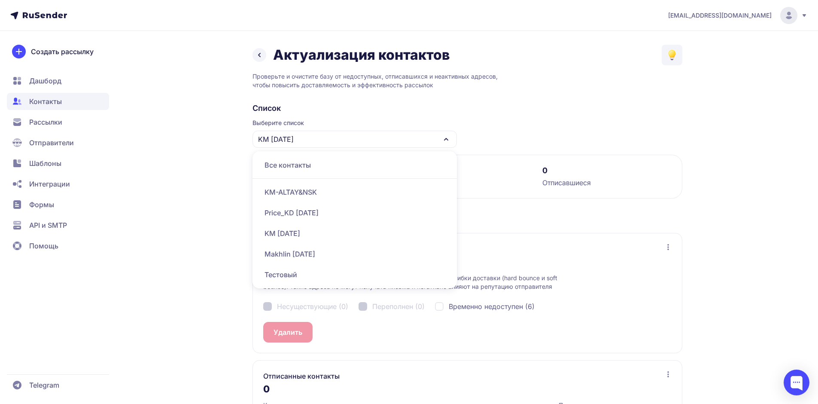
click at [316, 209] on div "Price_KD [DATE]" at bounding box center [355, 212] width 194 height 21
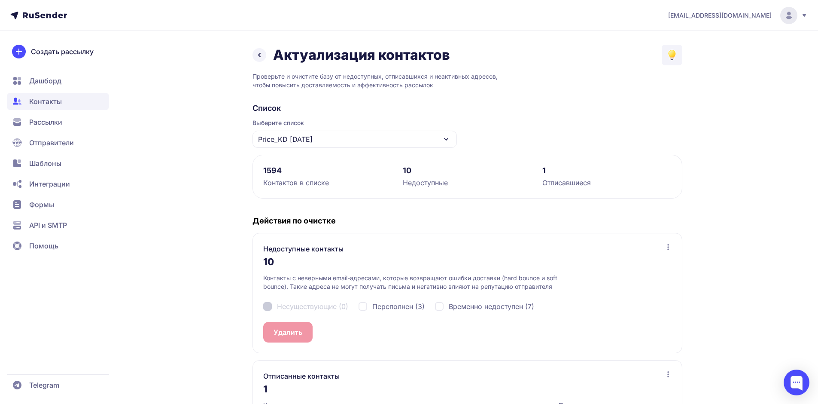
click at [361, 306] on div "Переполнен (3)" at bounding box center [391, 306] width 66 height 10
checkbox input "true"
click at [287, 331] on button "Удалить 3" at bounding box center [290, 332] width 54 height 21
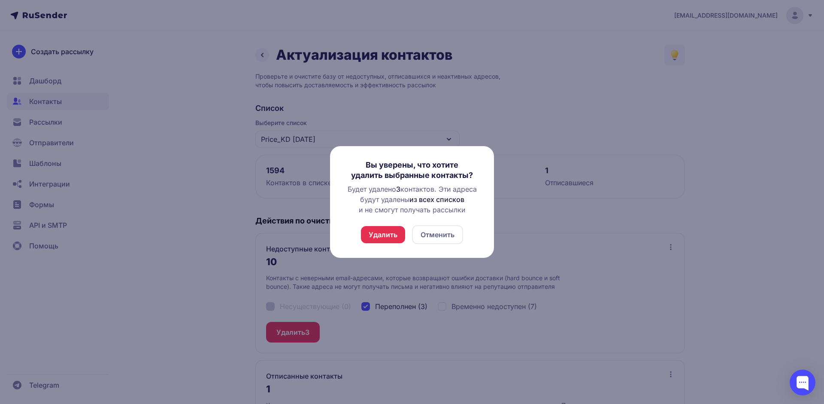
click at [377, 231] on button "Удалить" at bounding box center [383, 234] width 44 height 17
